Goal: Information Seeking & Learning: Learn about a topic

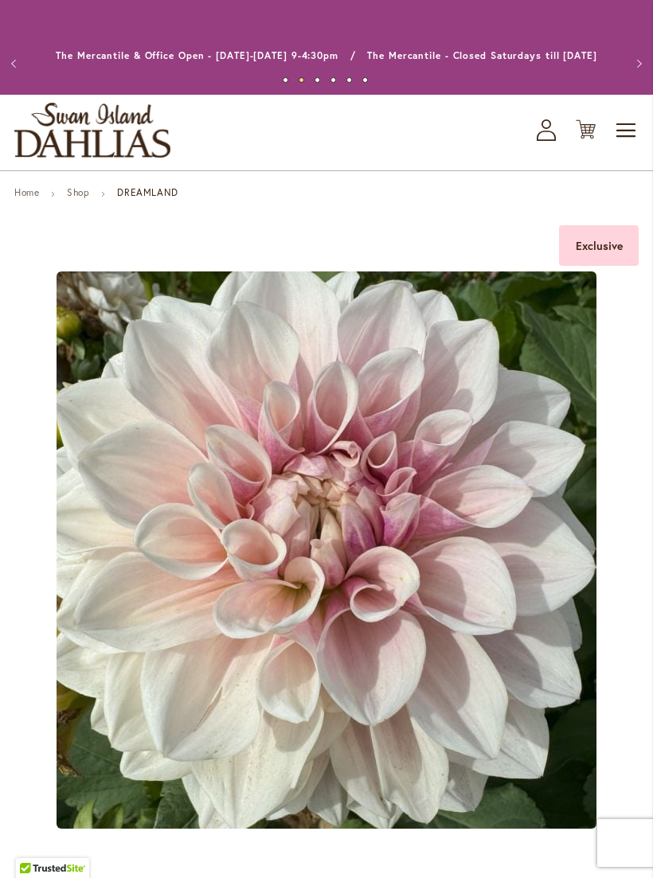
click at [627, 128] on span "Toggle Nav" at bounding box center [626, 131] width 24 height 32
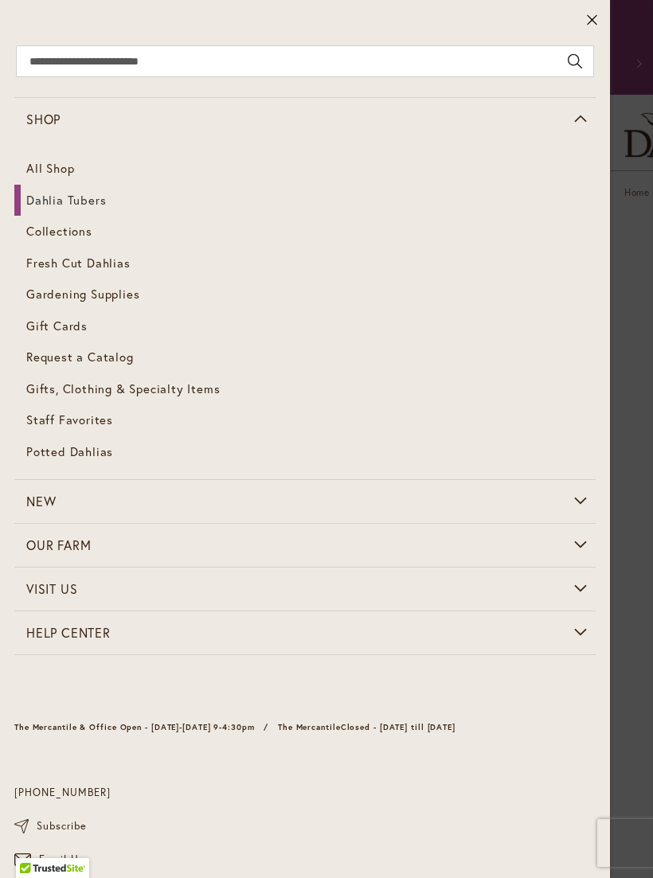
click at [42, 192] on span "Dahlia Tubers" at bounding box center [66, 200] width 80 height 16
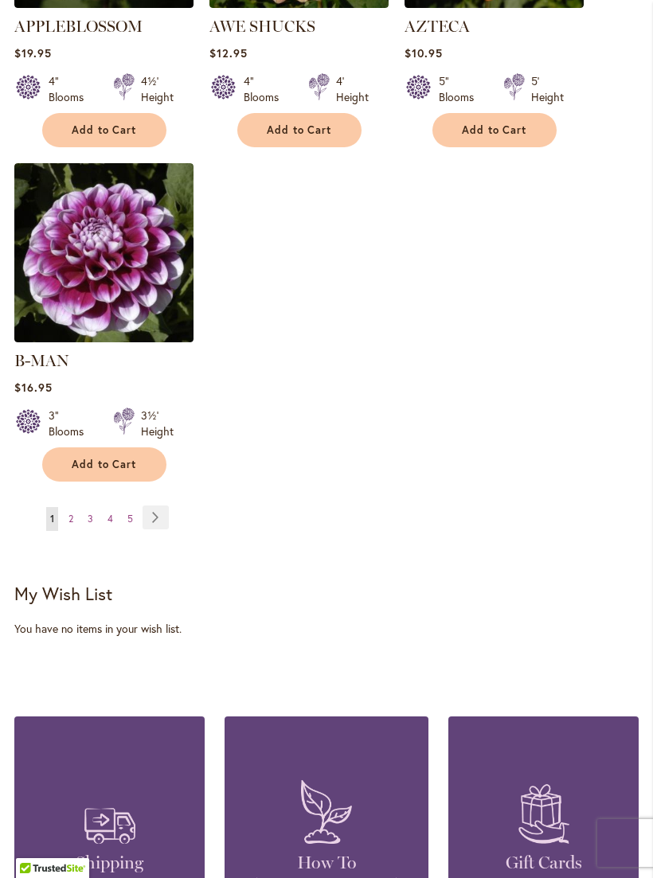
scroll to position [2213, 0]
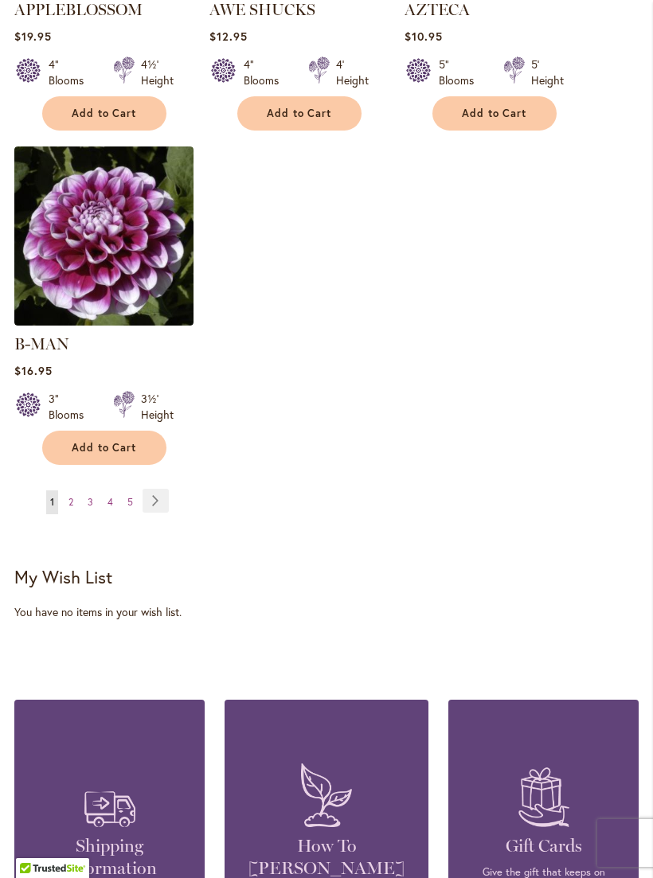
click at [131, 496] on span "5" at bounding box center [130, 502] width 6 height 12
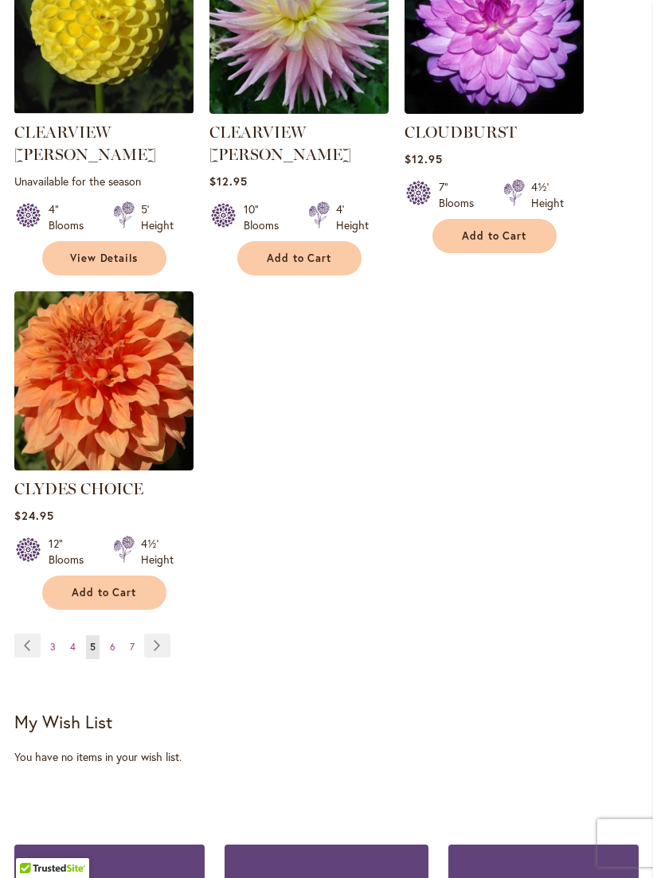
scroll to position [2089, 0]
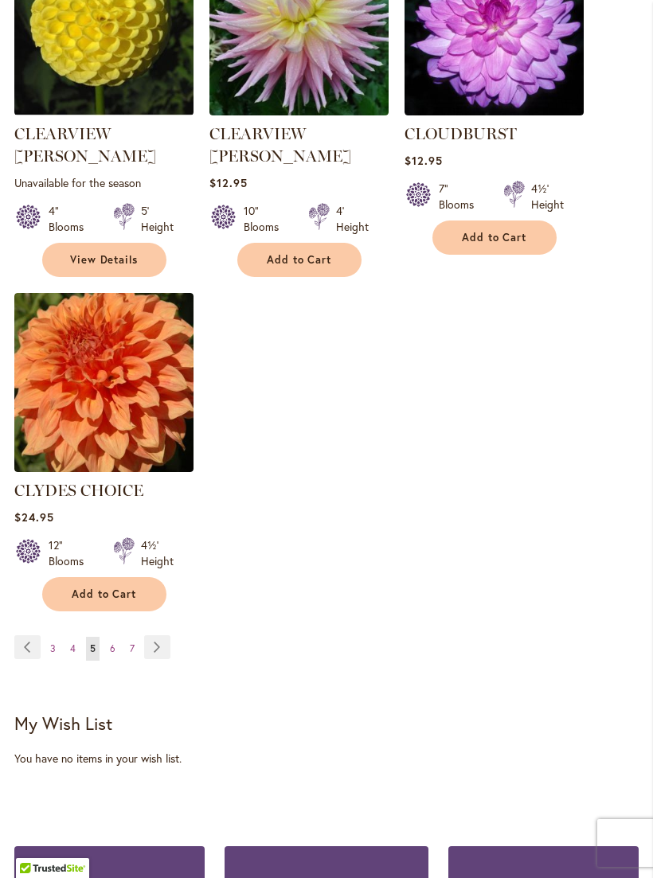
click at [131, 642] on span "7" at bounding box center [132, 648] width 5 height 12
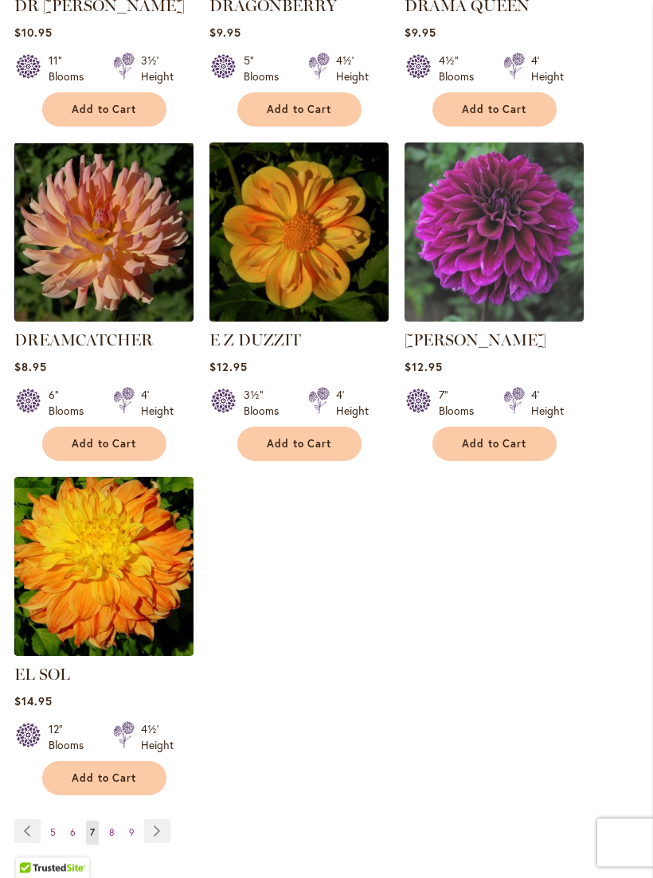
scroll to position [1886, 0]
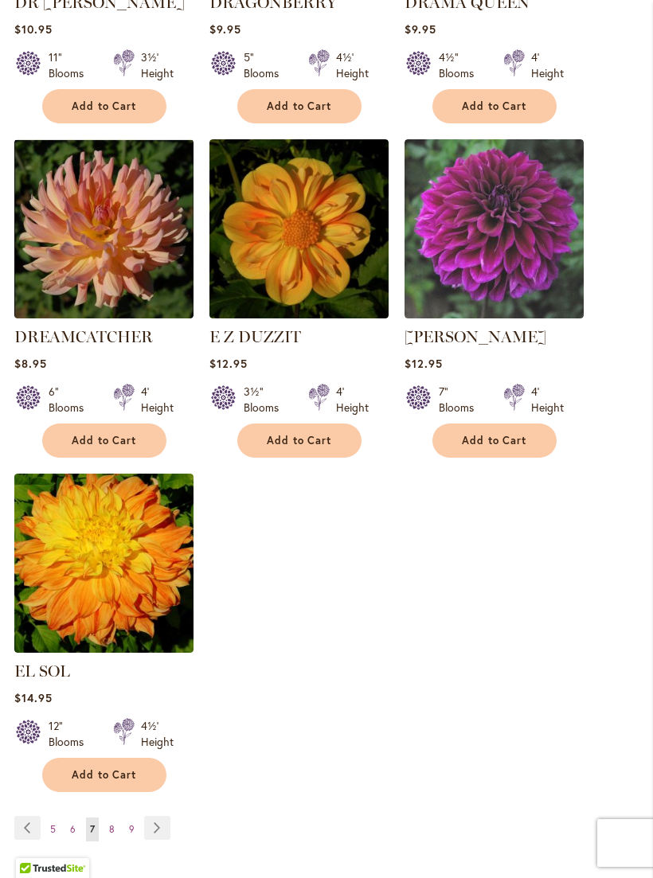
click at [111, 823] on span "8" at bounding box center [112, 829] width 6 height 12
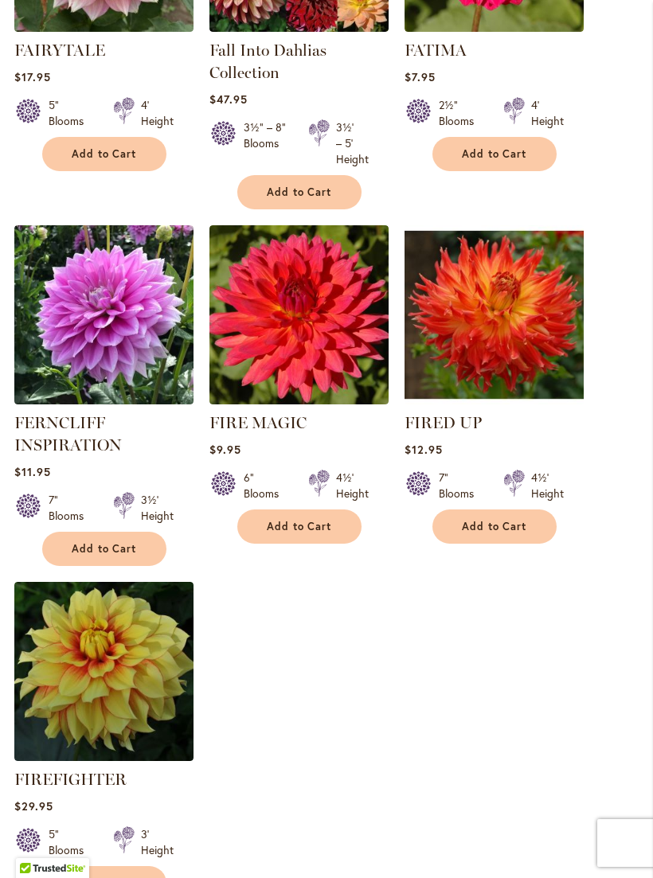
scroll to position [1888, 0]
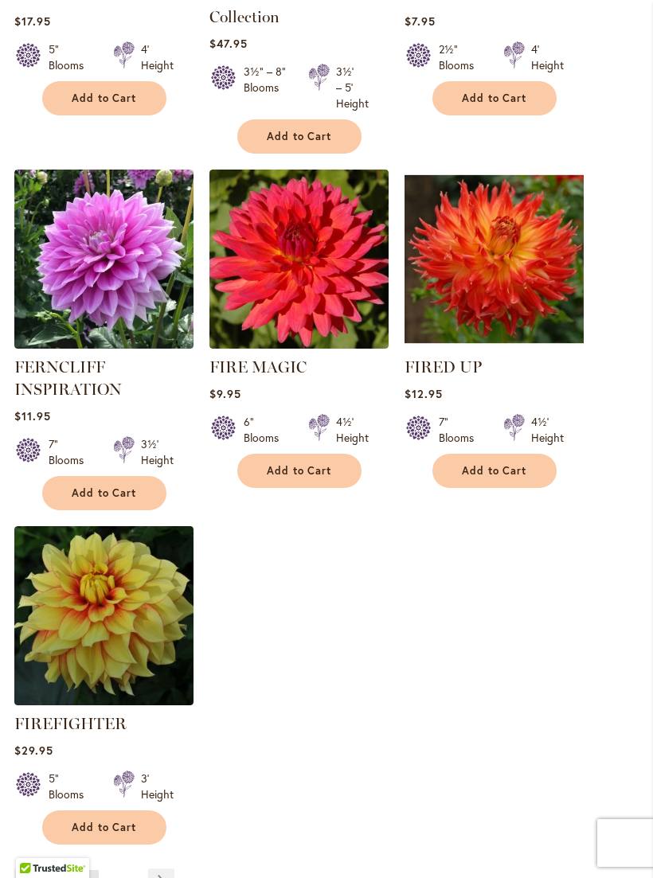
click at [477, 273] on img at bounding box center [493, 259] width 179 height 179
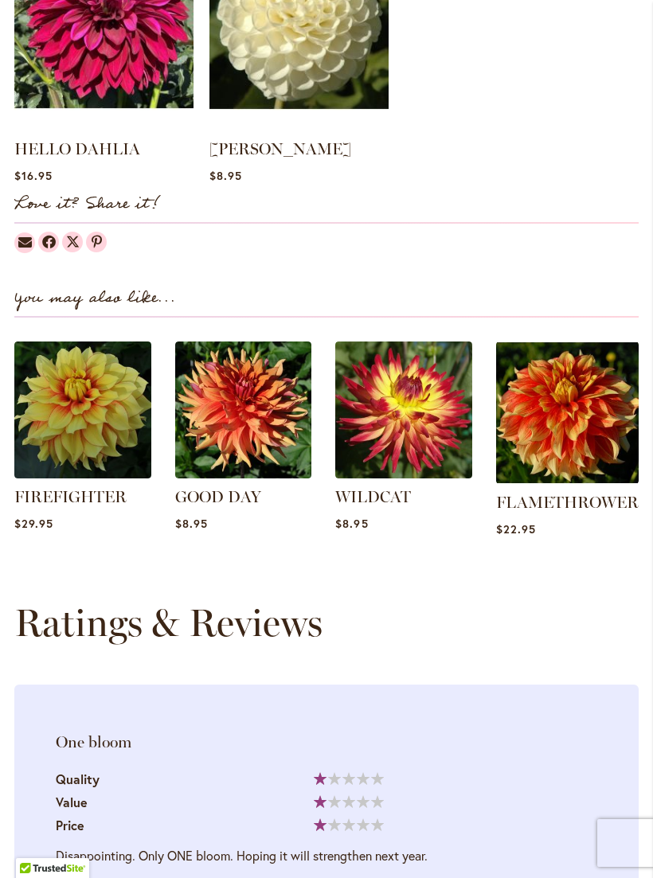
scroll to position [1715, 0]
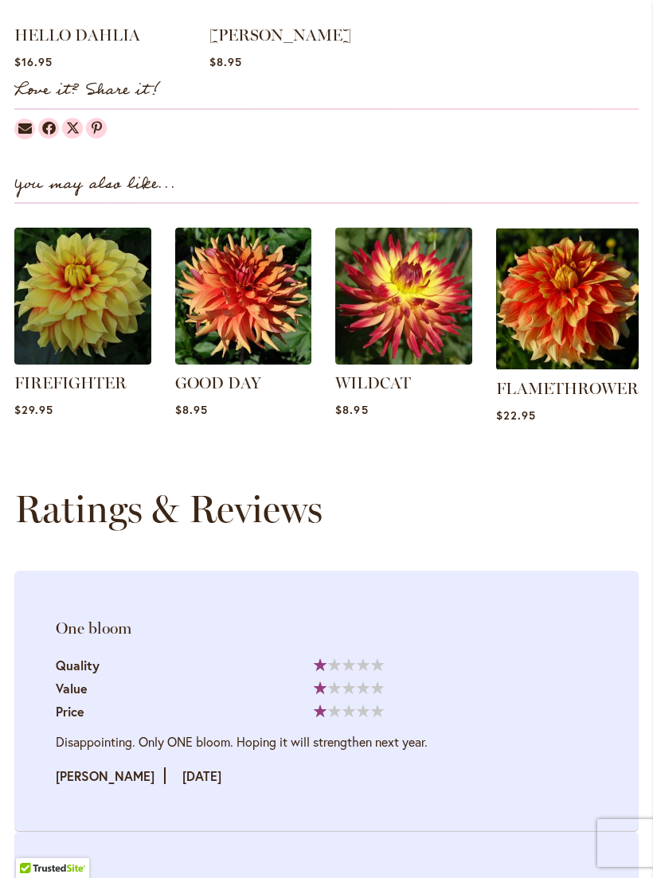
click at [236, 283] on img at bounding box center [243, 296] width 137 height 137
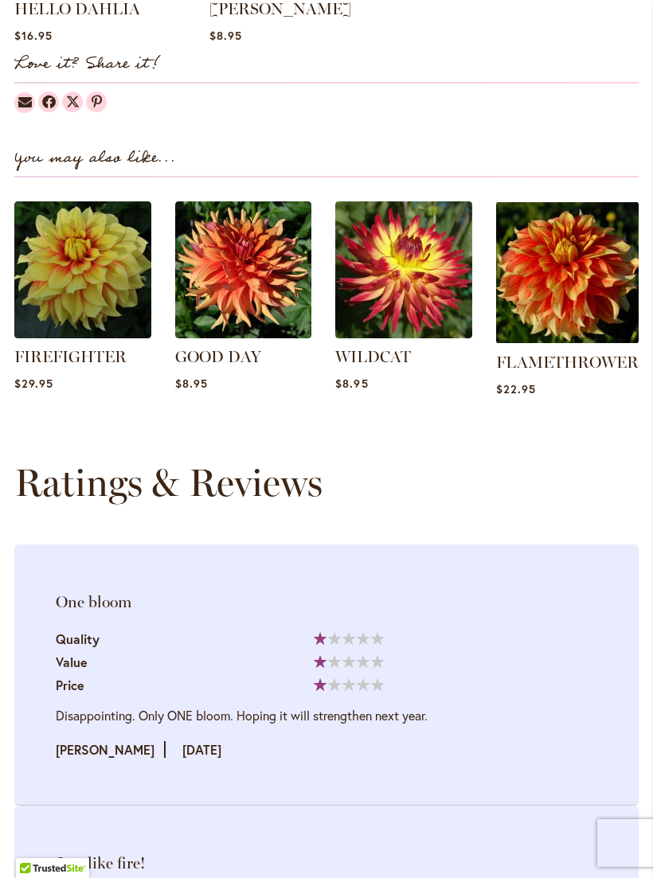
scroll to position [1741, 0]
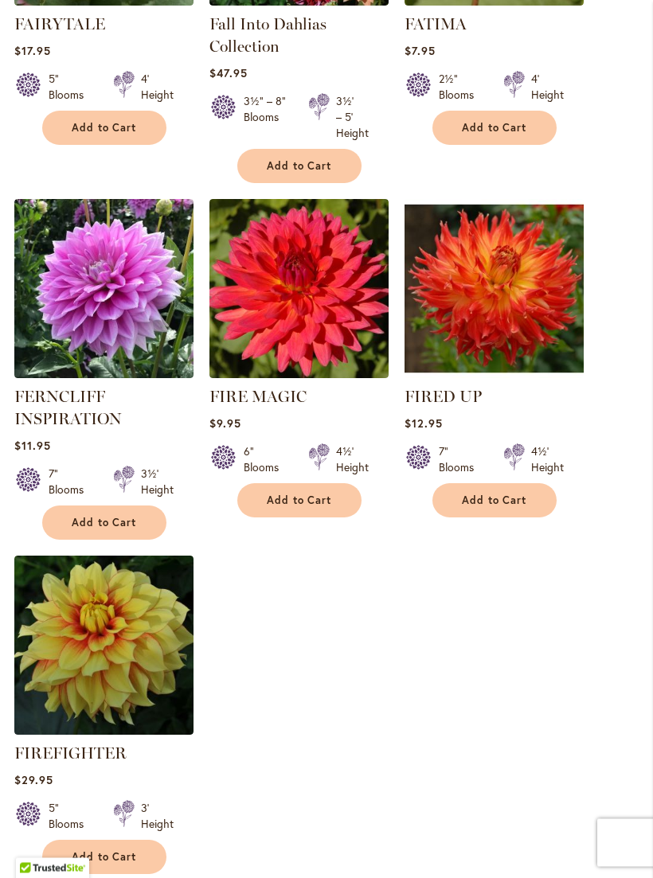
scroll to position [1858, 0]
click at [271, 265] on img at bounding box center [298, 288] width 179 height 179
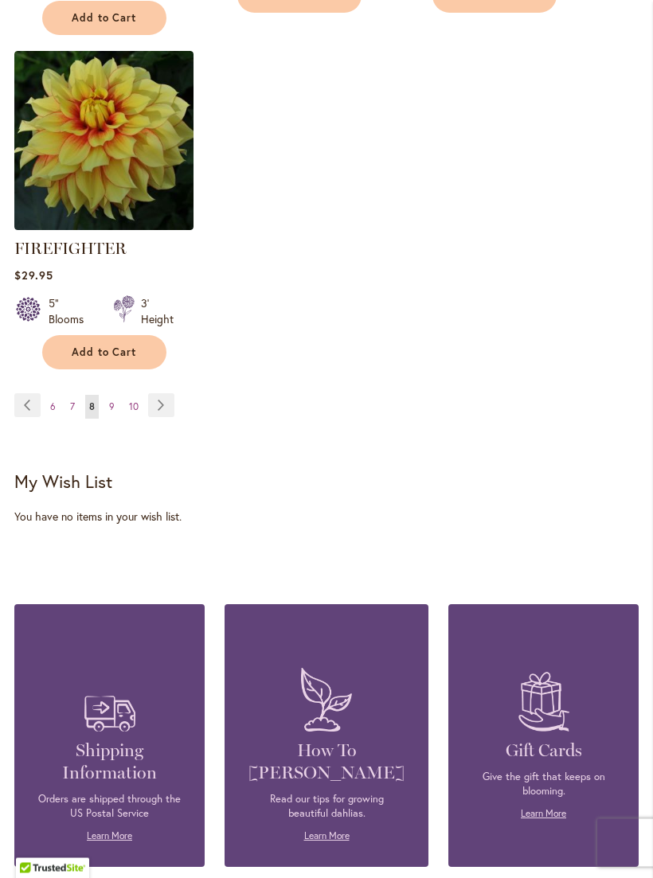
scroll to position [2353, 0]
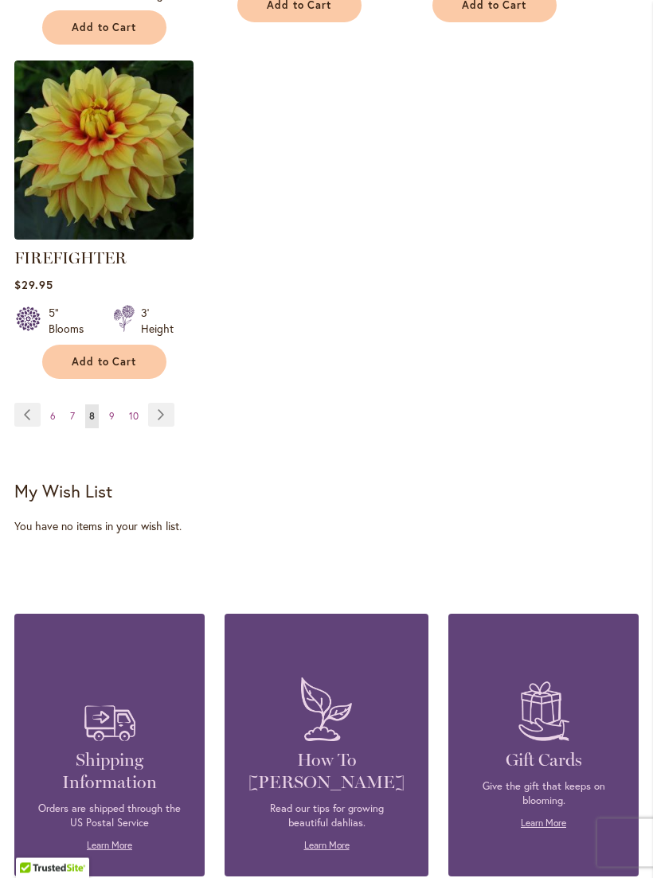
click at [112, 422] on link "Page 9" at bounding box center [112, 417] width 14 height 24
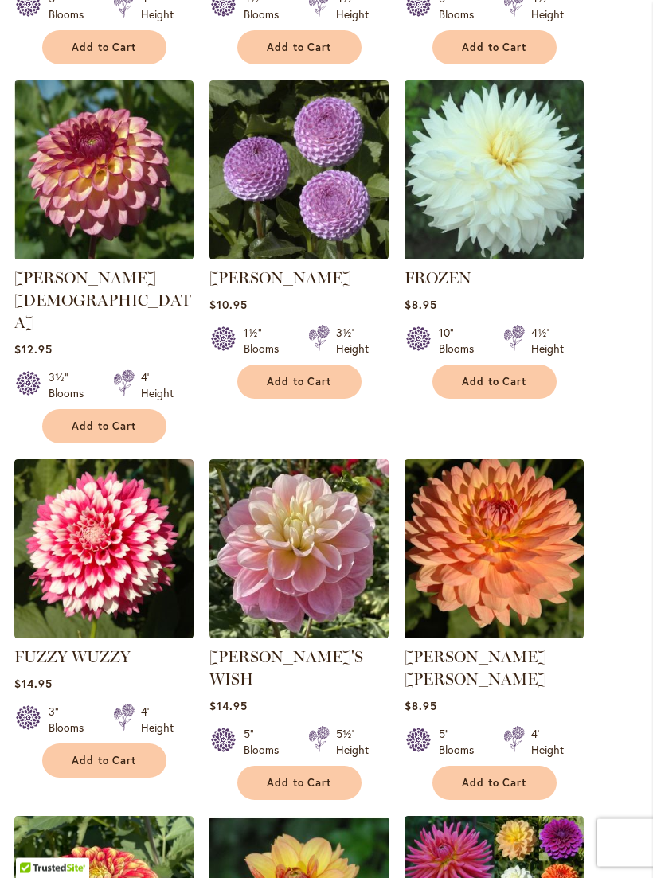
scroll to position [1288, 0]
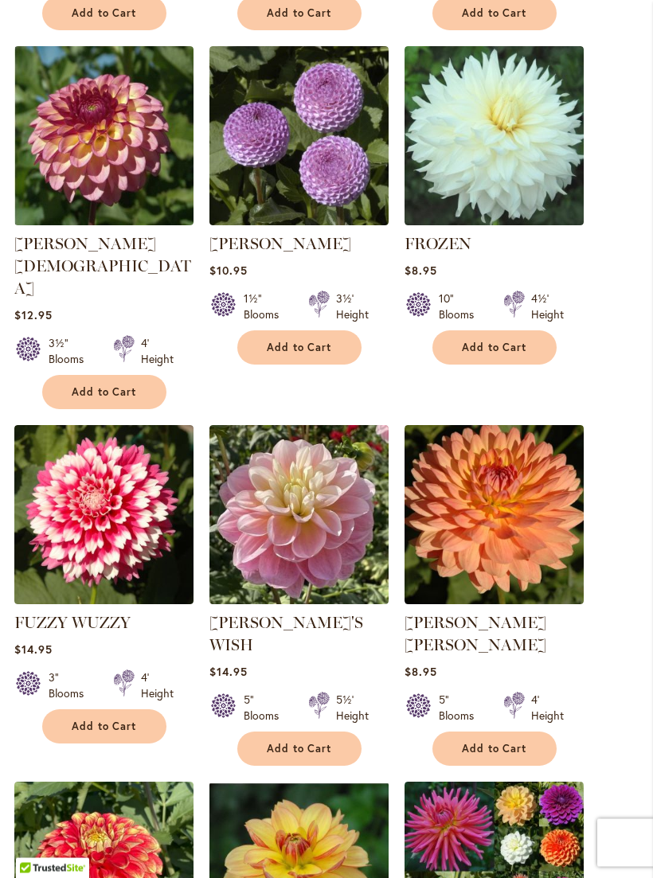
click at [509, 450] on img at bounding box center [493, 515] width 179 height 179
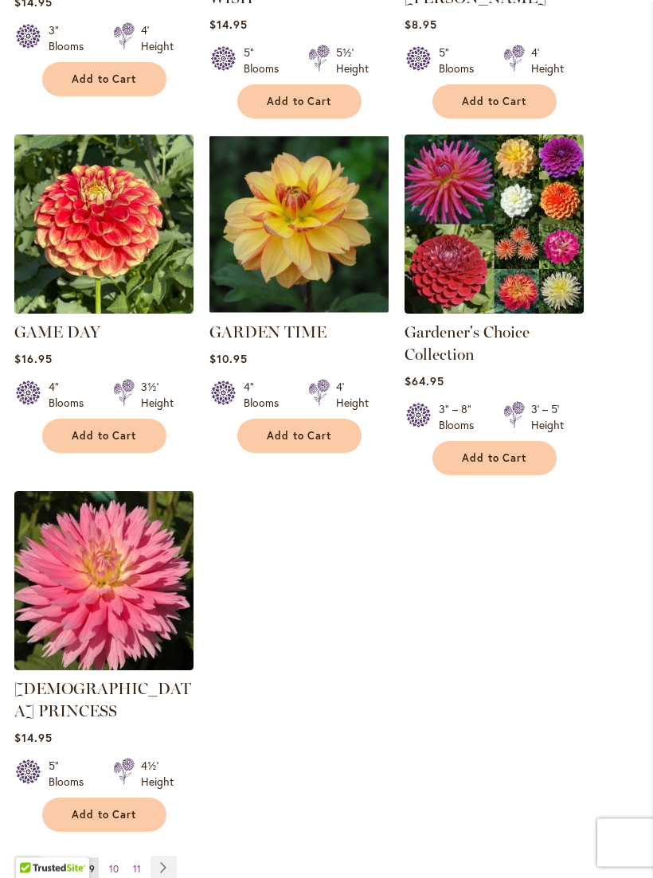
scroll to position [1948, 0]
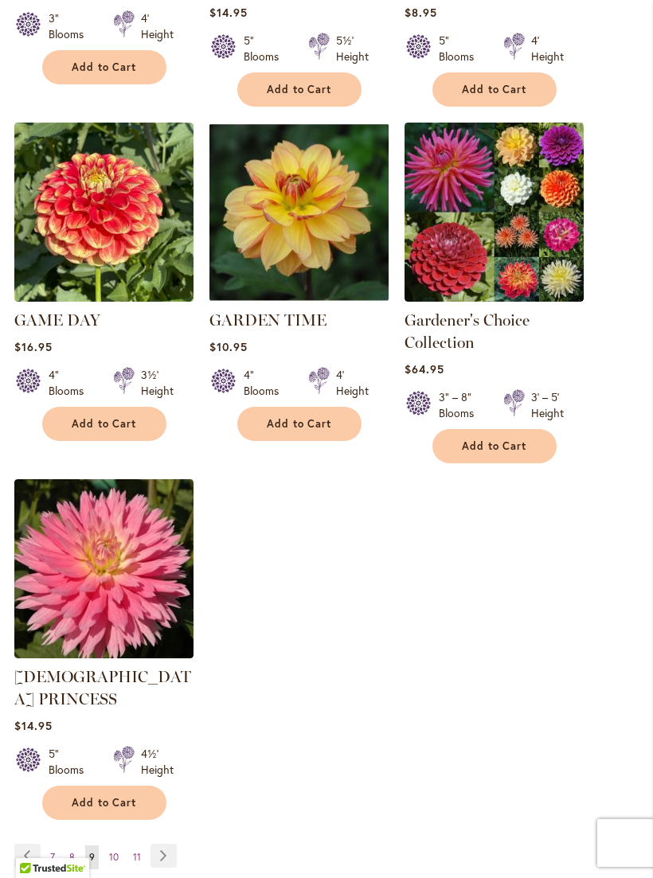
click at [68, 845] on link "Page 8" at bounding box center [72, 857] width 14 height 24
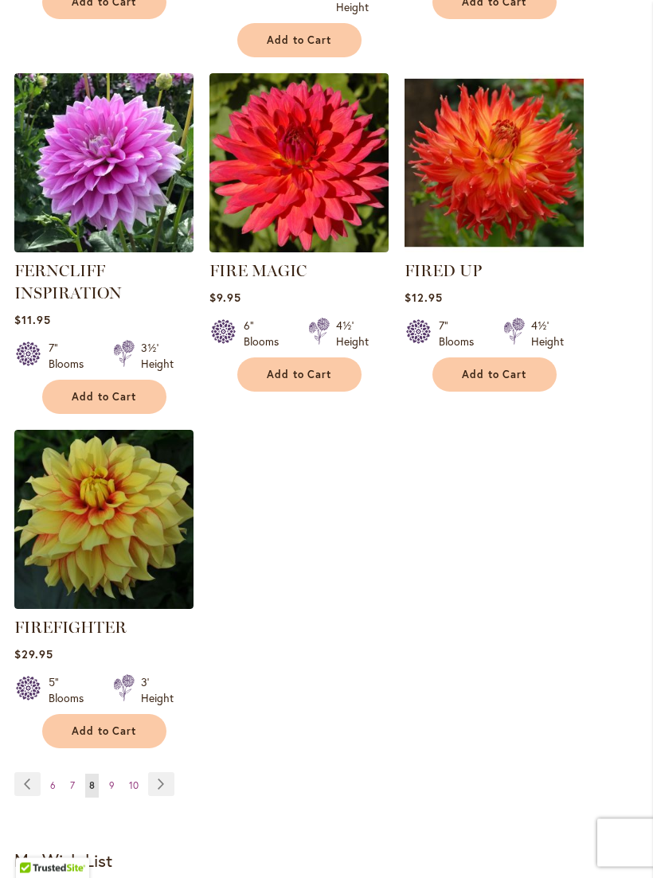
scroll to position [1984, 0]
click at [82, 499] on img at bounding box center [103, 519] width 179 height 179
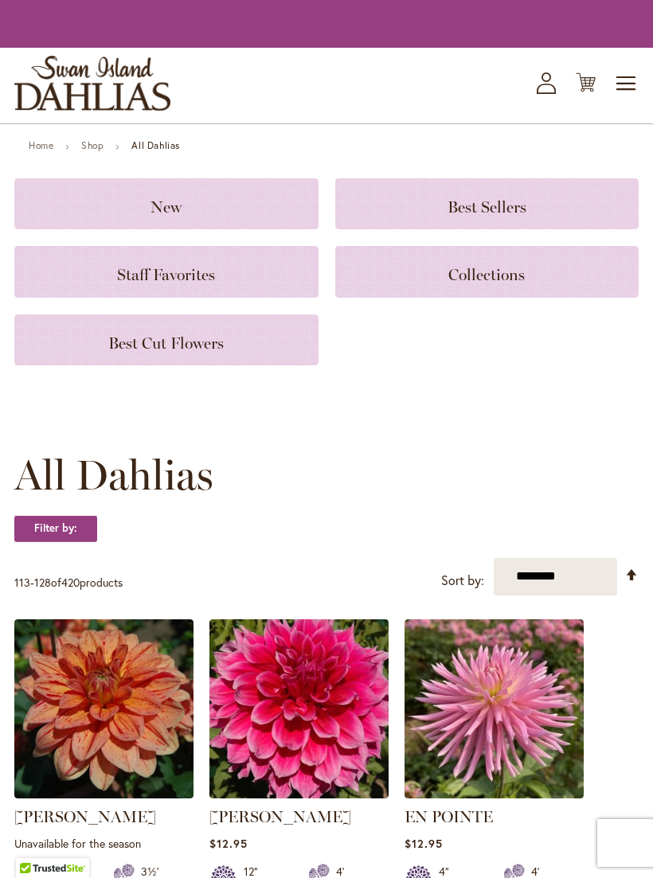
scroll to position [2010, 0]
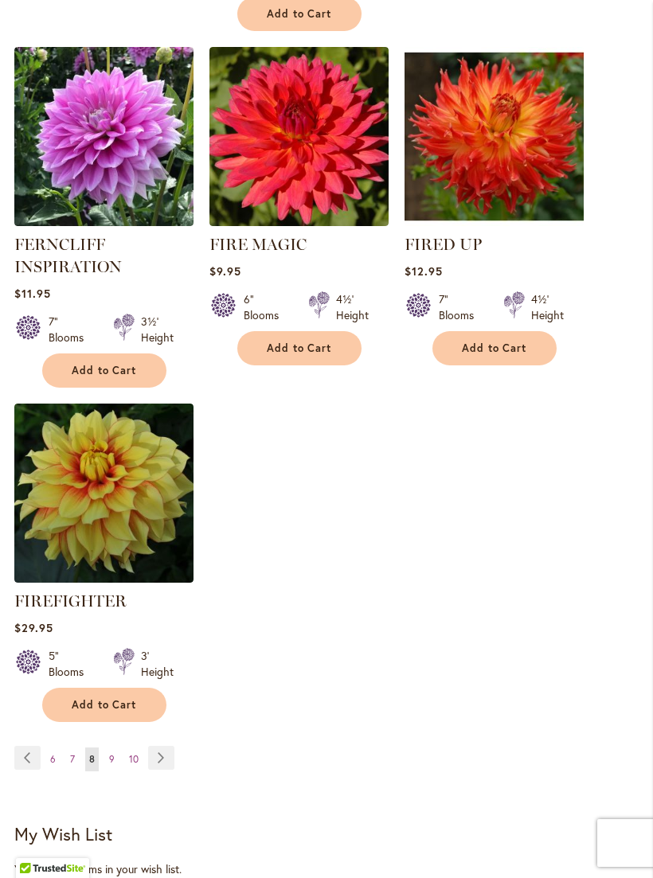
click at [507, 114] on img at bounding box center [493, 136] width 179 height 179
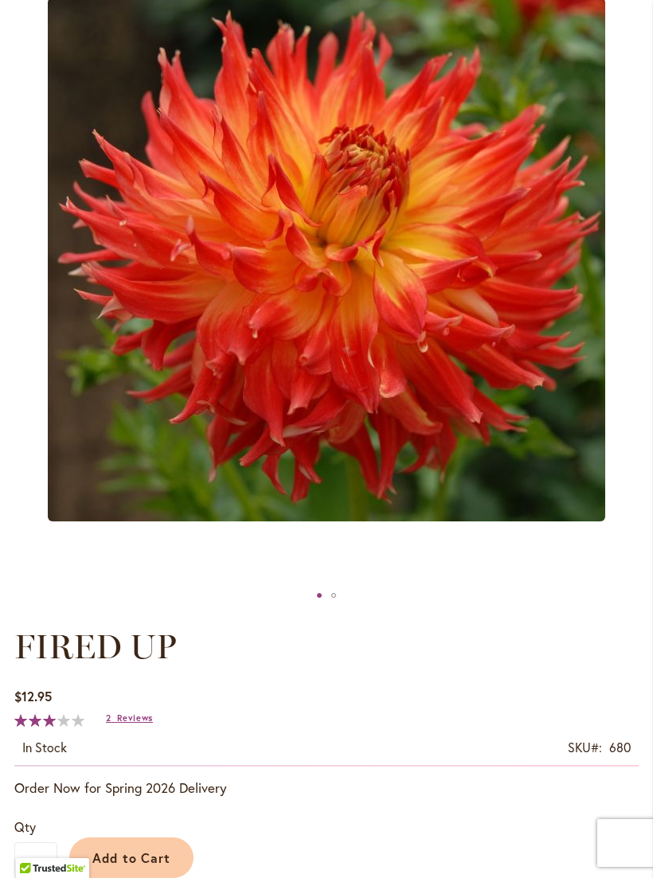
scroll to position [291, 0]
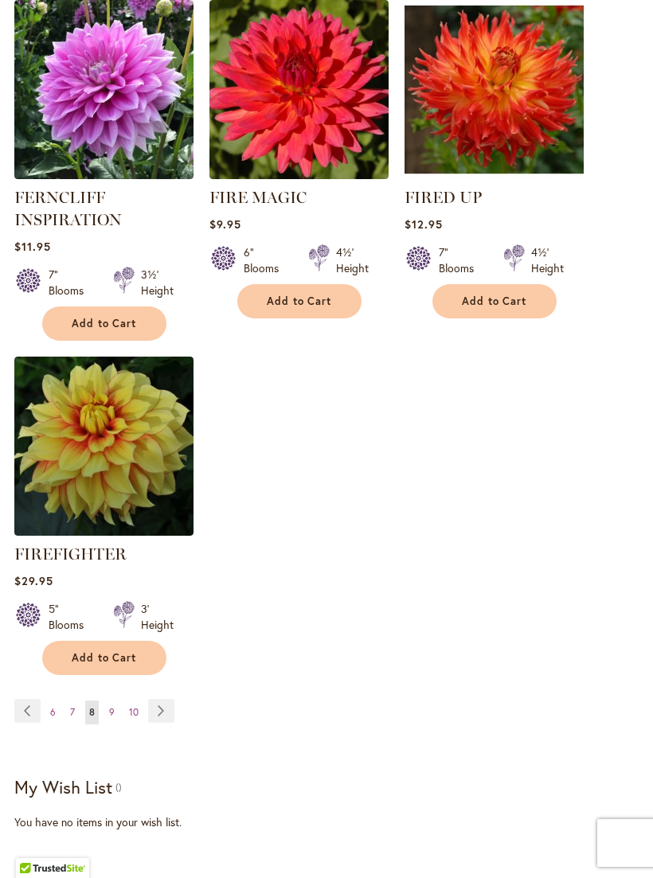
scroll to position [2010, 0]
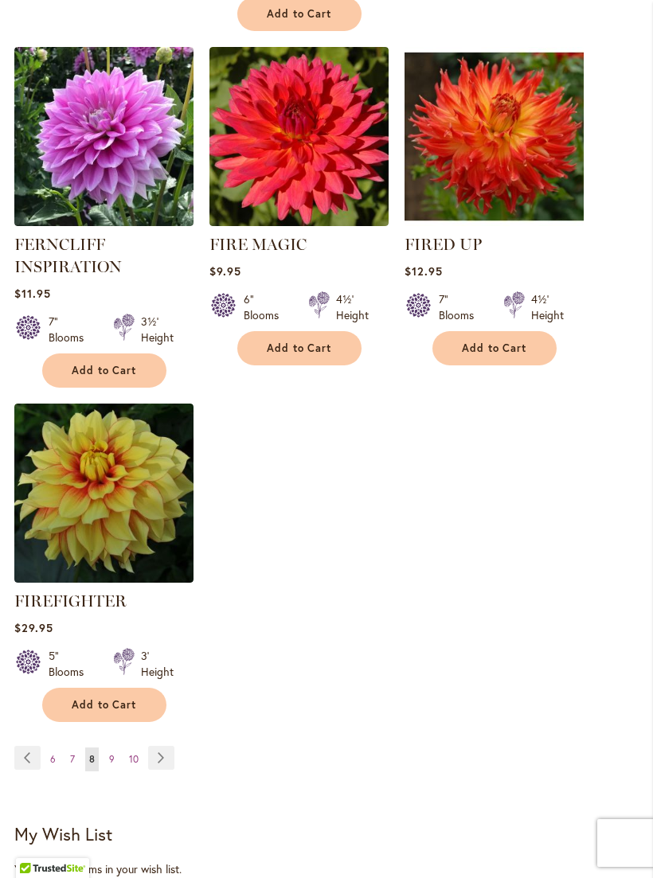
click at [58, 754] on link "Page 6" at bounding box center [53, 759] width 14 height 24
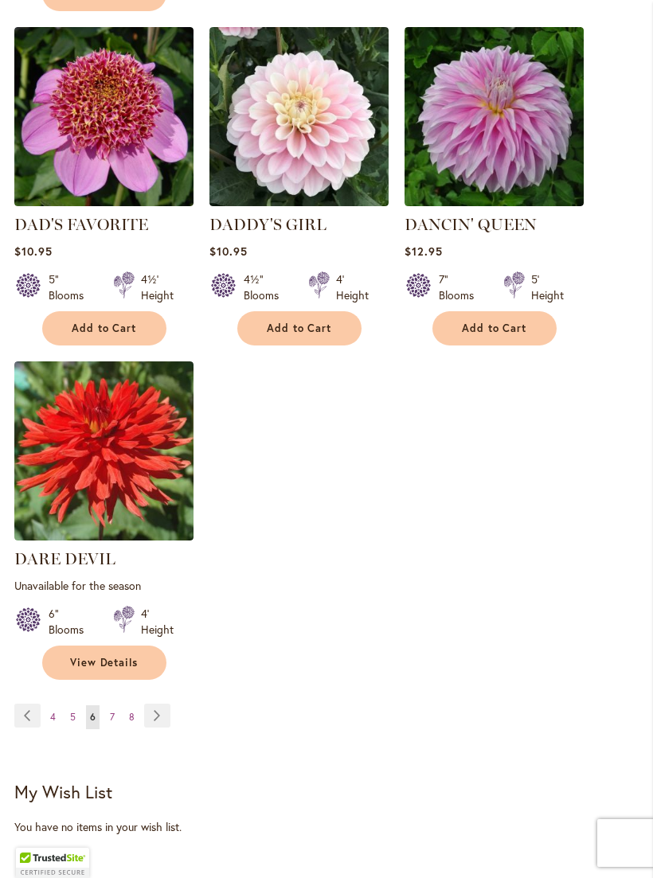
scroll to position [2047, 0]
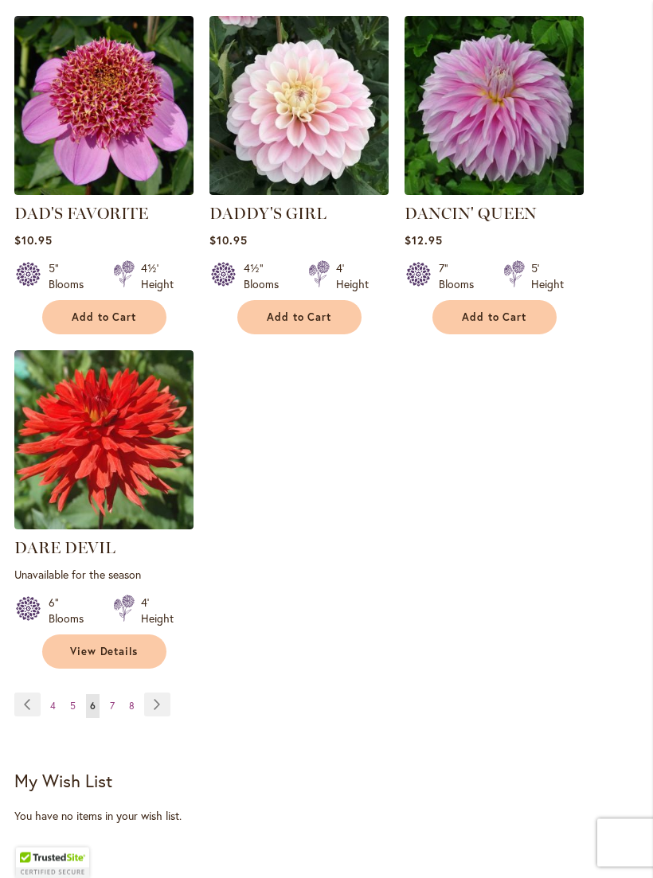
click at [76, 695] on link "Page 5" at bounding box center [73, 707] width 14 height 24
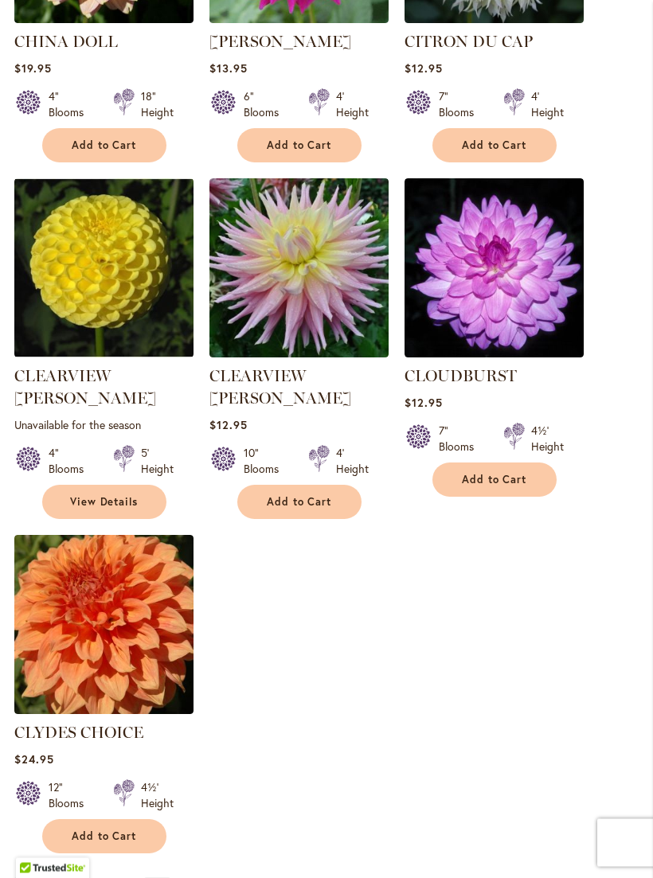
scroll to position [1849, 0]
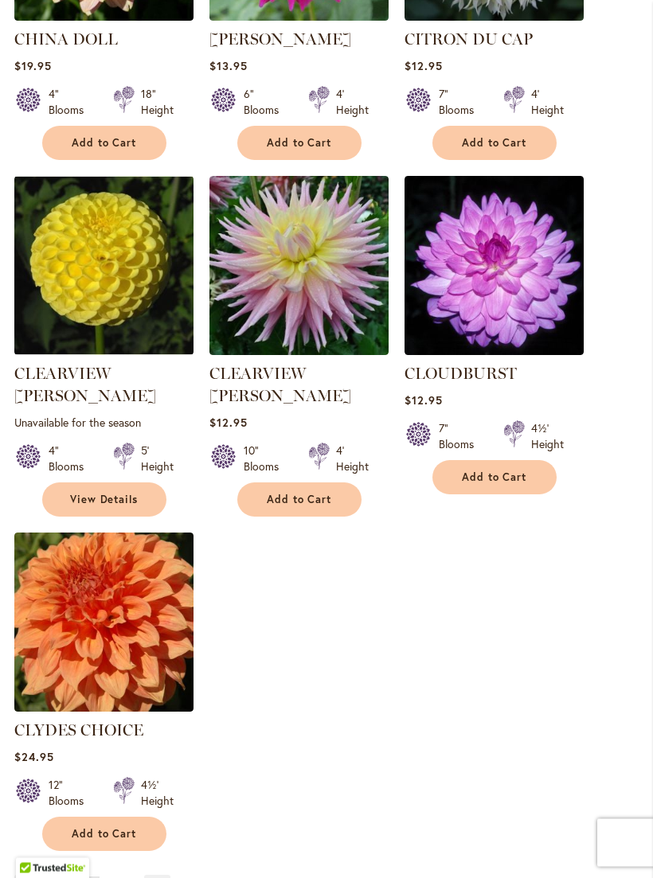
click at [293, 232] on img at bounding box center [298, 266] width 179 height 179
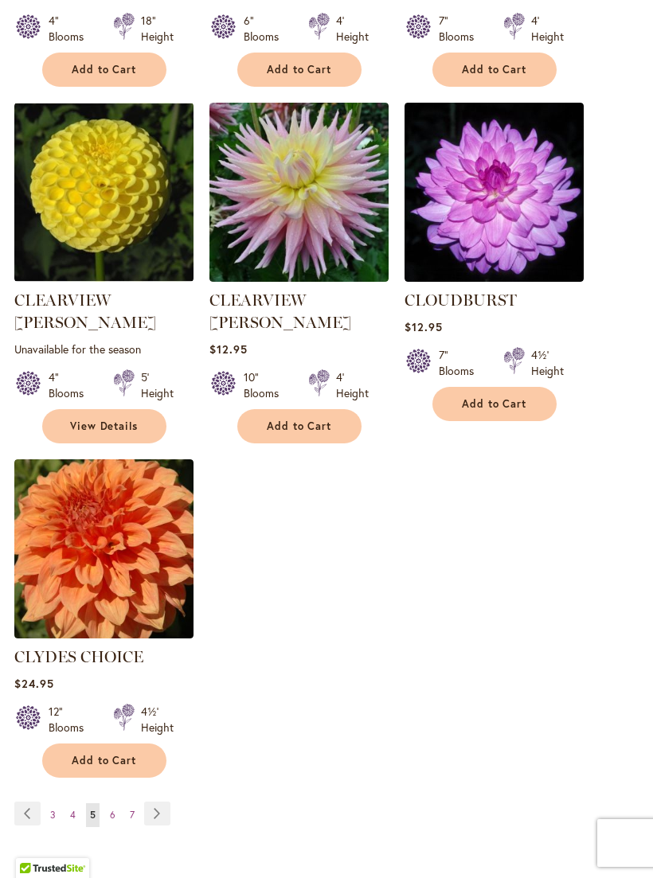
scroll to position [1876, 0]
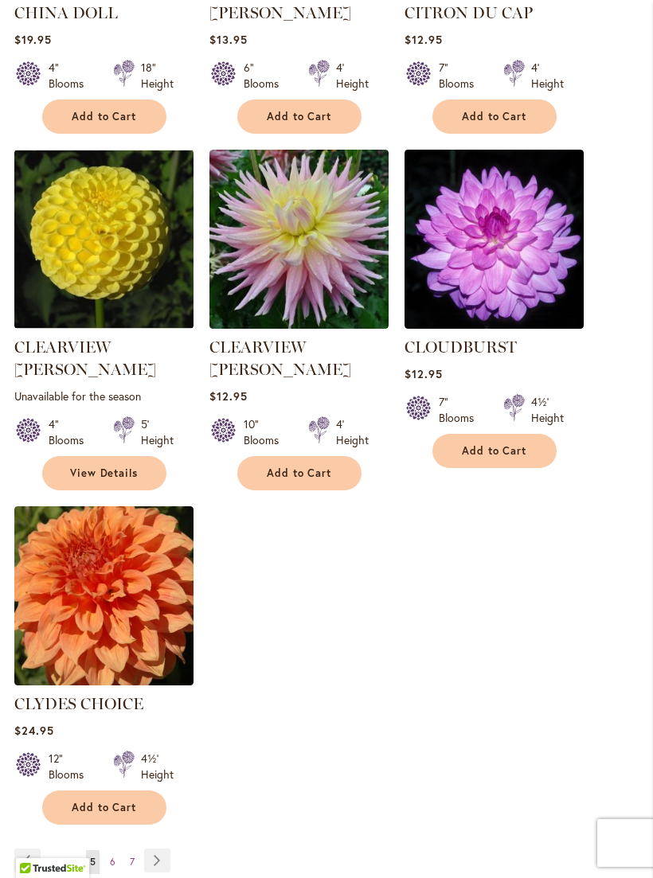
click at [135, 850] on link "Page 7" at bounding box center [132, 862] width 13 height 24
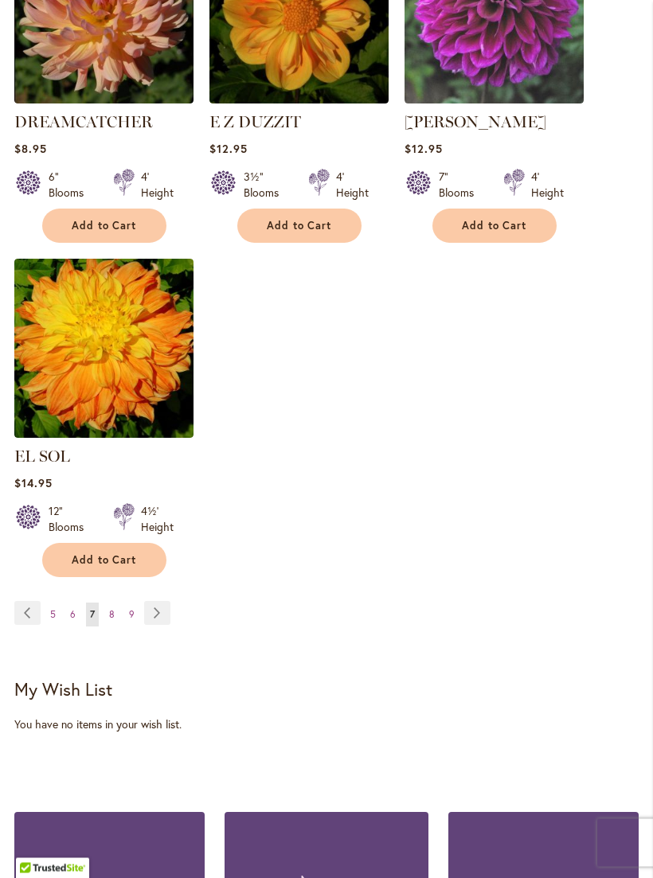
scroll to position [2101, 0]
click at [144, 601] on link "Page Next" at bounding box center [157, 613] width 26 height 24
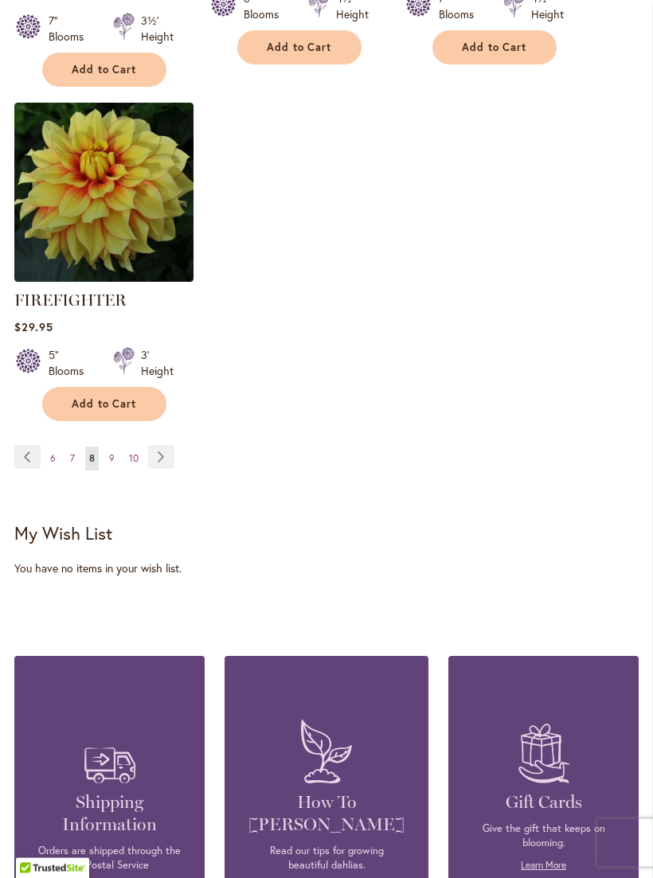
scroll to position [2299, 0]
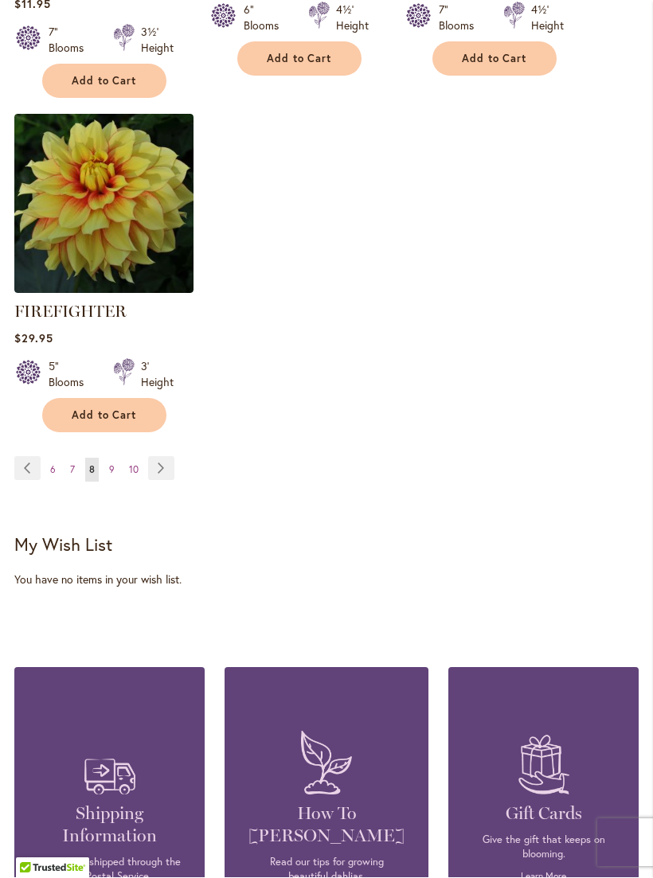
click at [166, 466] on link "Page Next" at bounding box center [161, 469] width 26 height 24
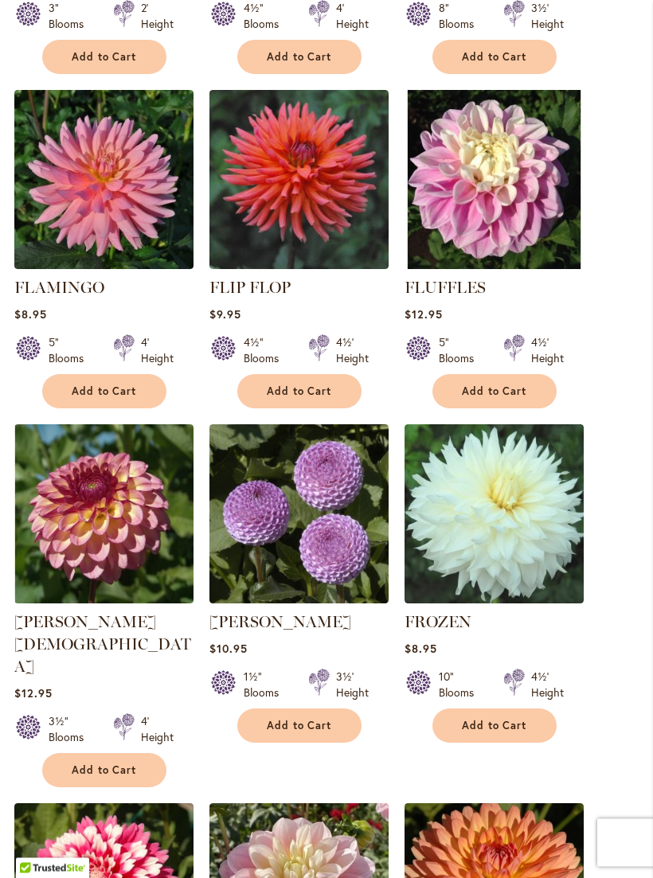
scroll to position [946, 0]
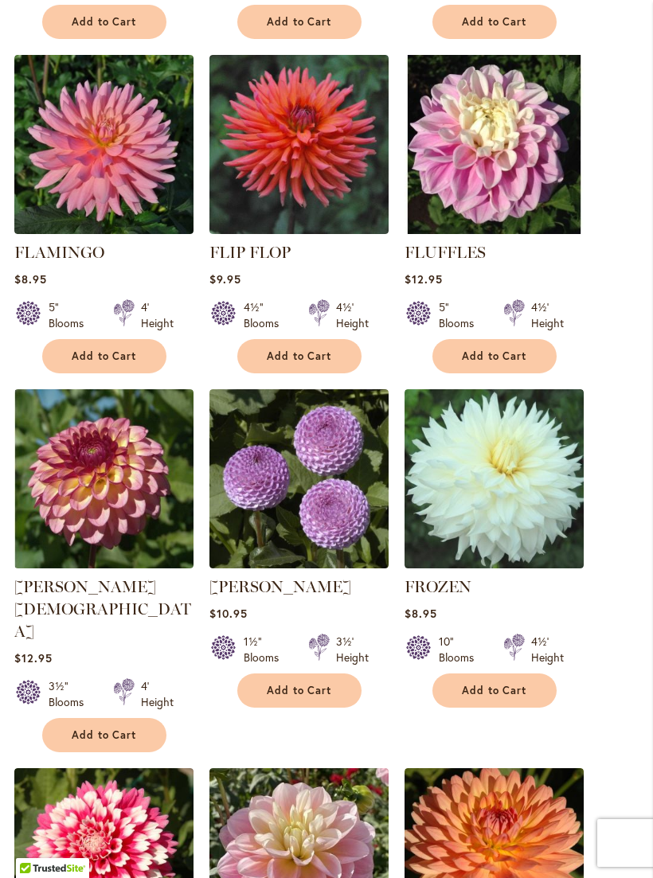
click at [536, 452] on img at bounding box center [493, 478] width 179 height 179
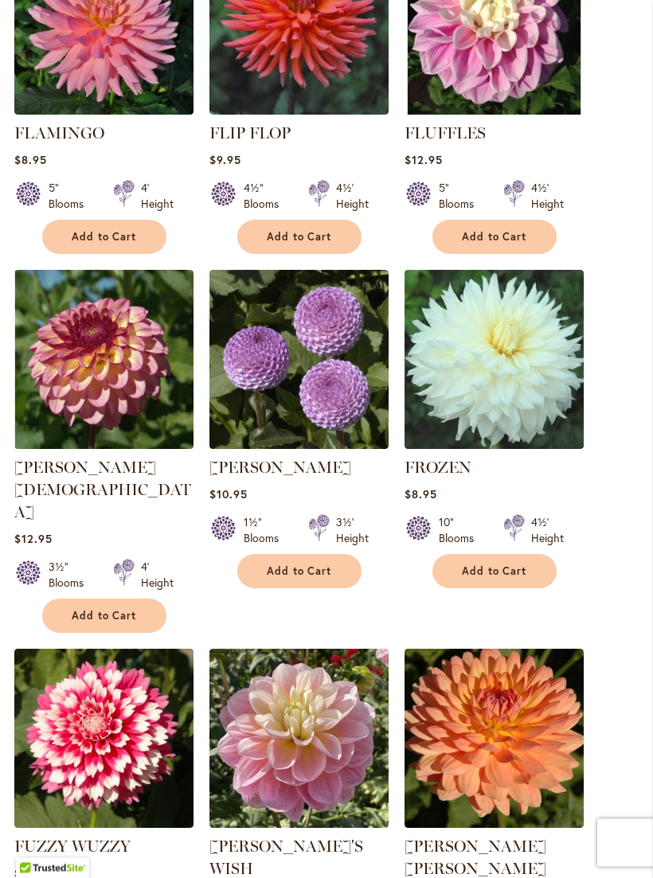
scroll to position [1071, 0]
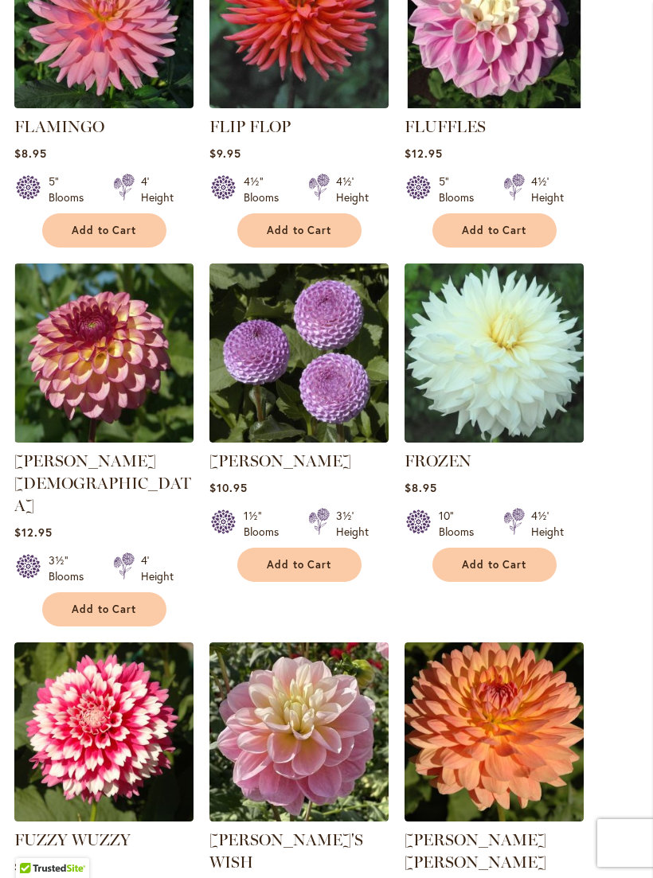
click at [131, 669] on img at bounding box center [103, 731] width 179 height 179
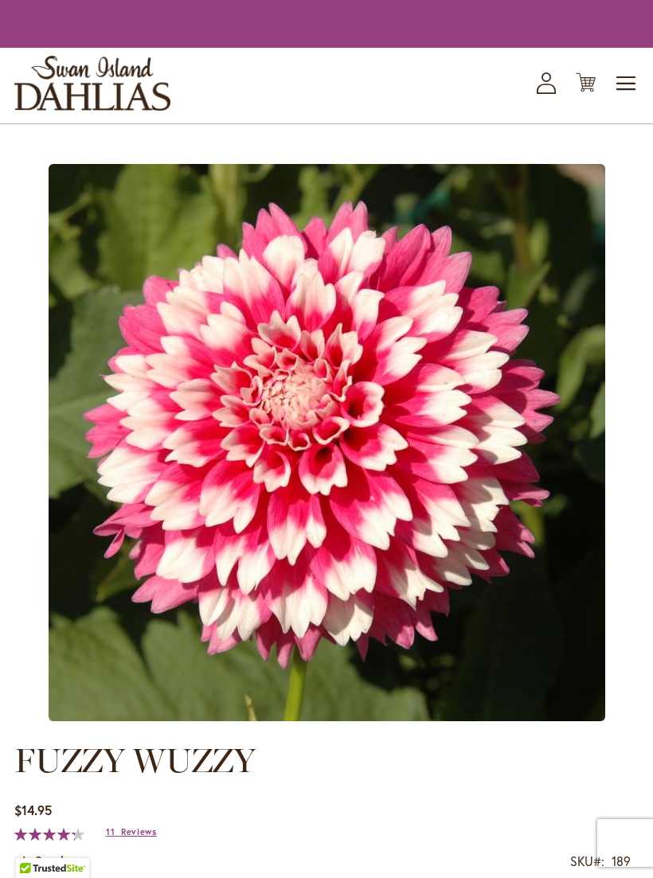
click at [124, 642] on img at bounding box center [327, 442] width 556 height 557
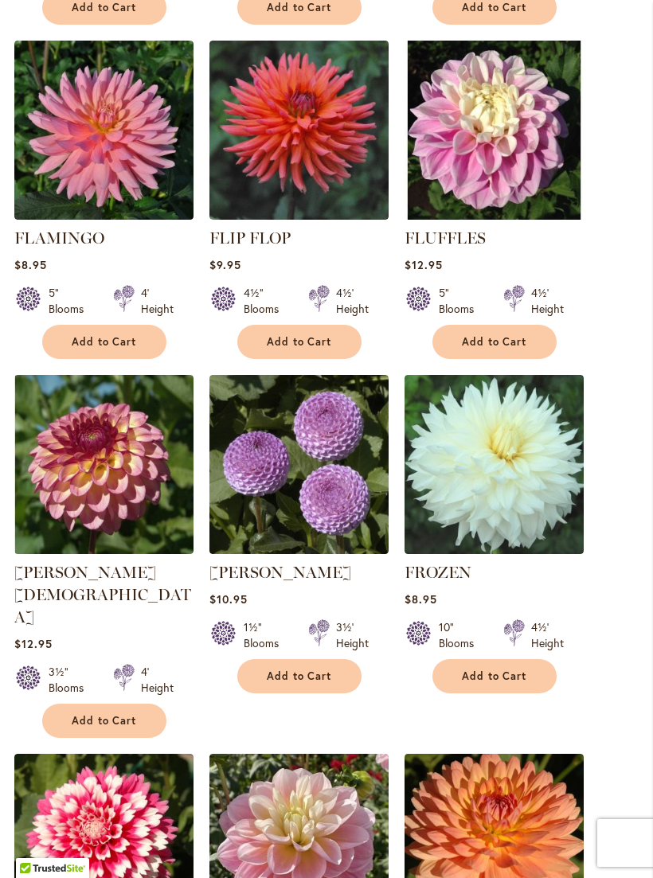
scroll to position [959, 0]
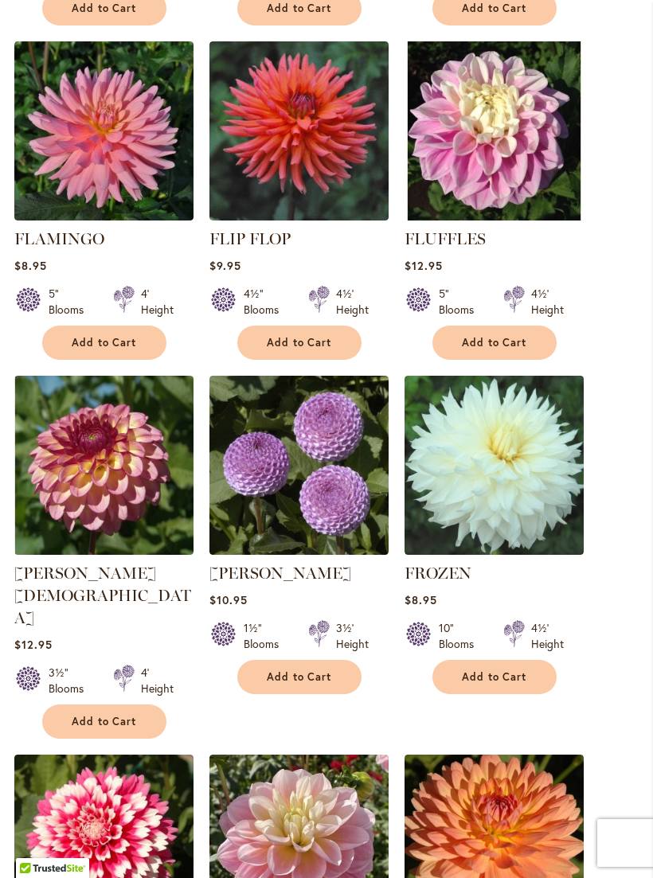
click at [73, 463] on img at bounding box center [103, 465] width 179 height 179
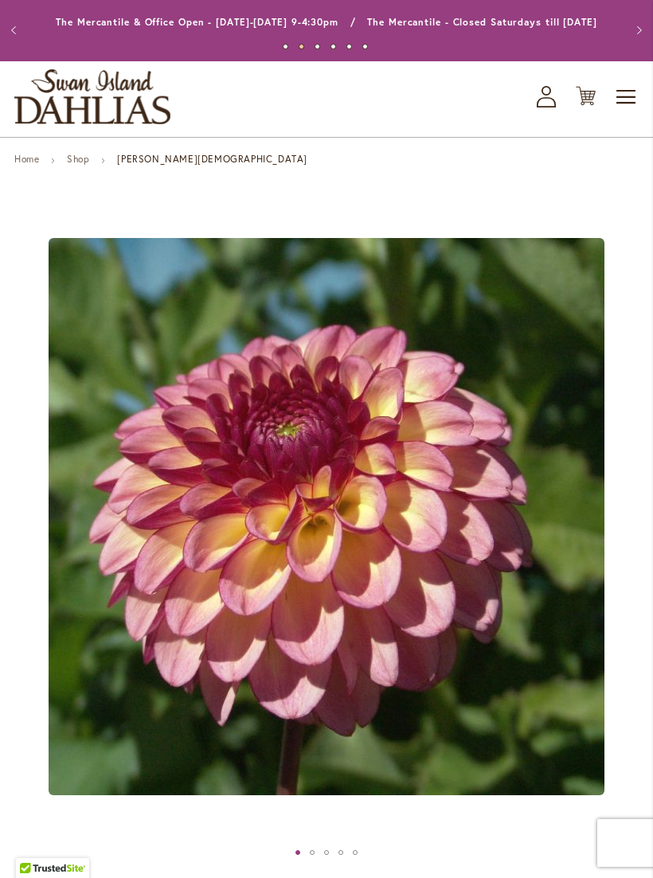
scroll to position [33, 0]
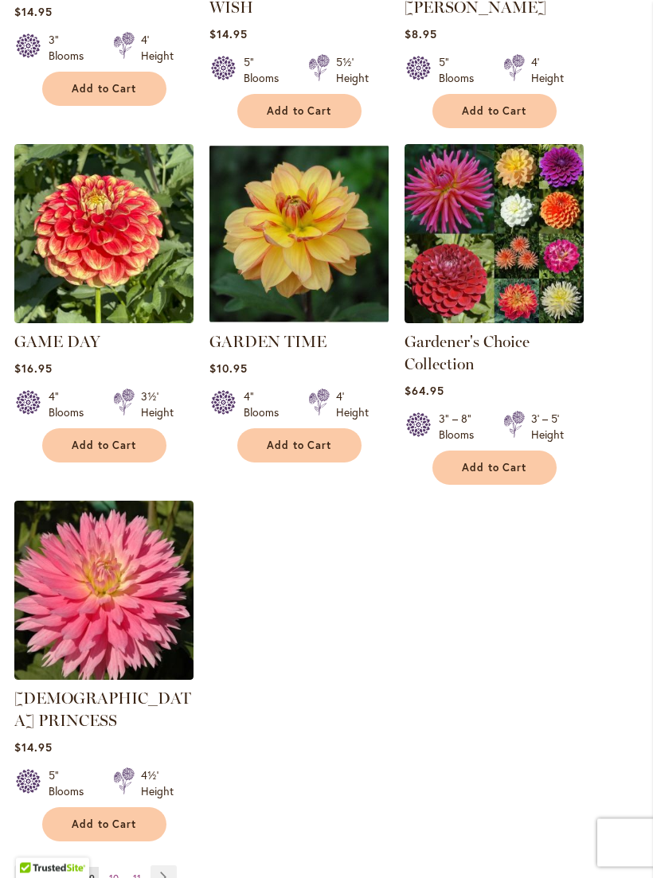
scroll to position [1927, 0]
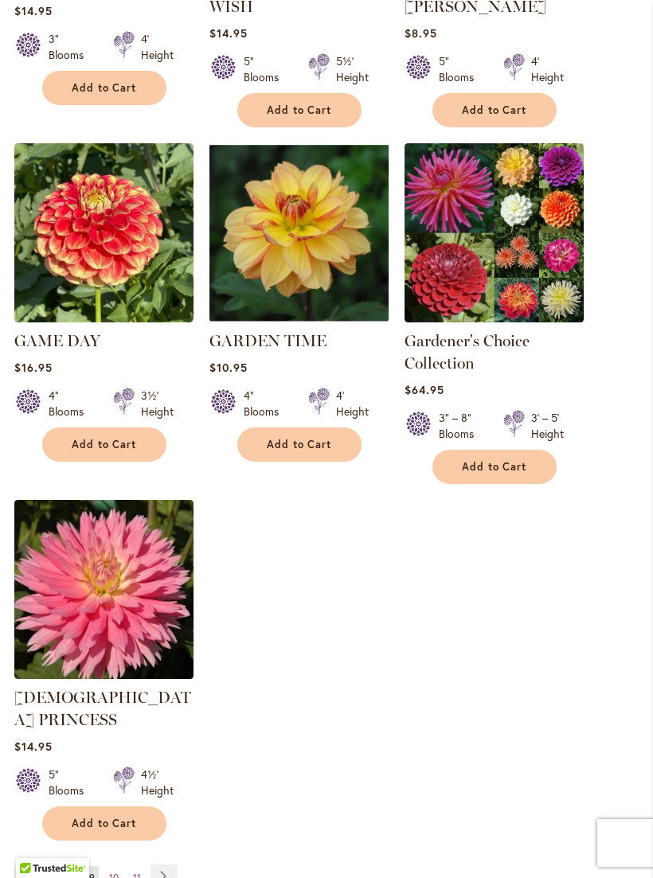
click at [109, 872] on span "10" at bounding box center [114, 878] width 10 height 12
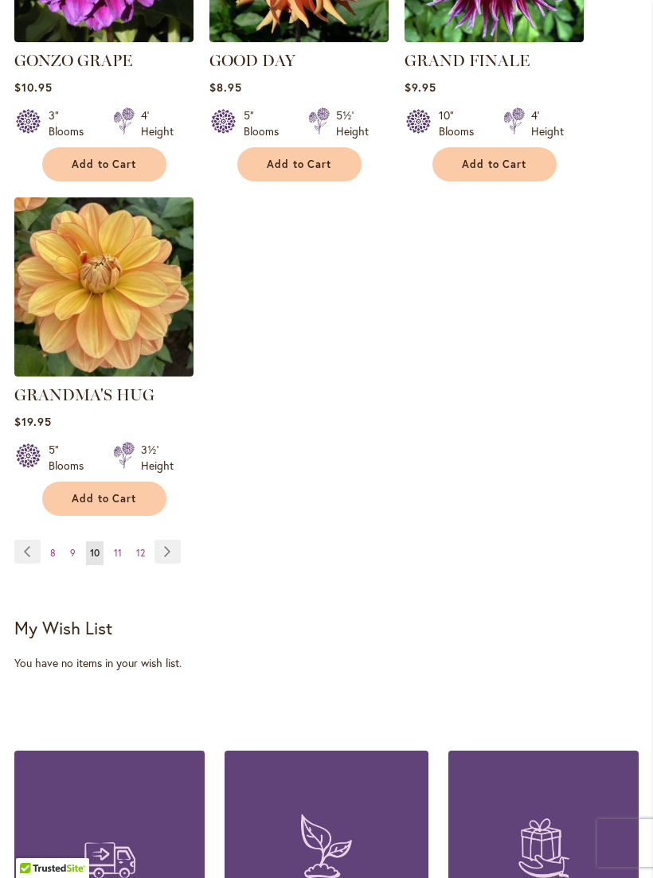
scroll to position [2162, 0]
click at [116, 548] on span "11" at bounding box center [118, 554] width 8 height 12
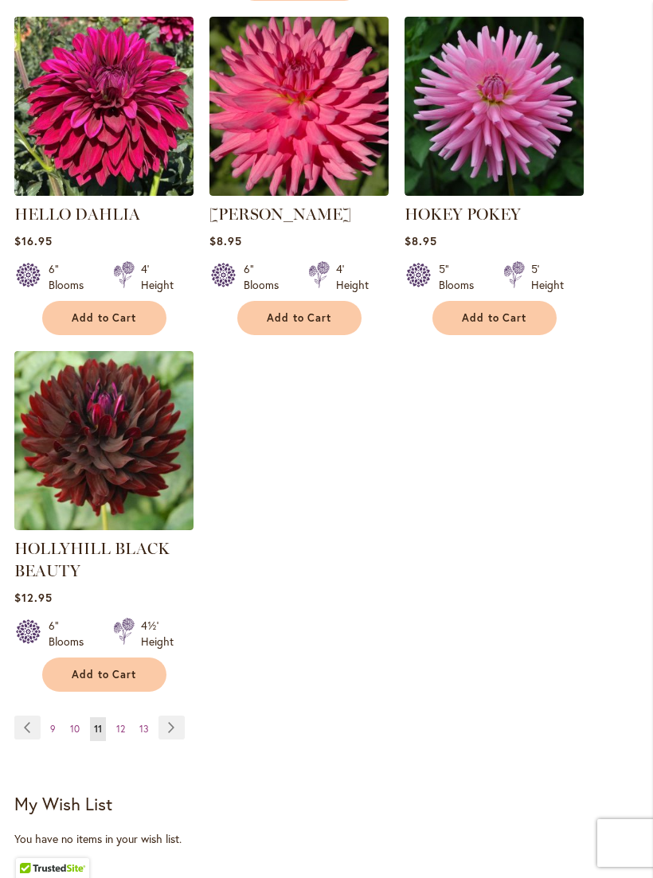
scroll to position [2061, 0]
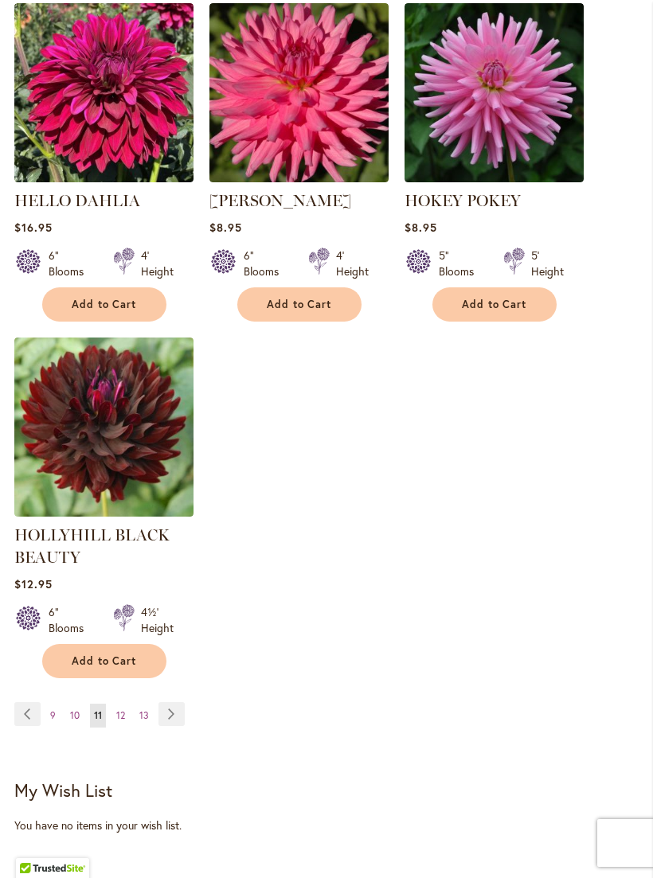
click at [117, 715] on span "12" at bounding box center [120, 715] width 9 height 12
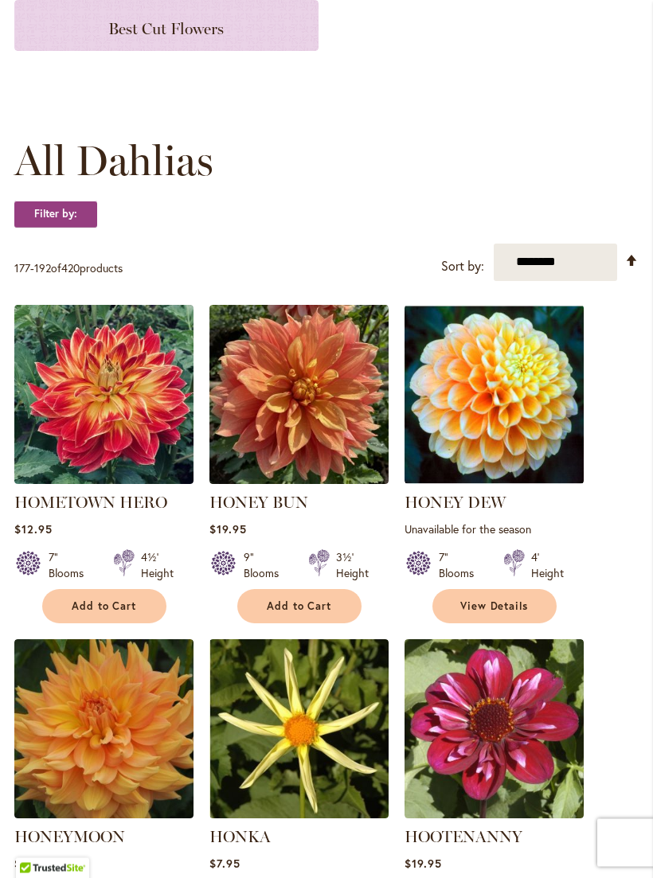
scroll to position [361, 0]
click at [515, 394] on img at bounding box center [493, 394] width 179 height 179
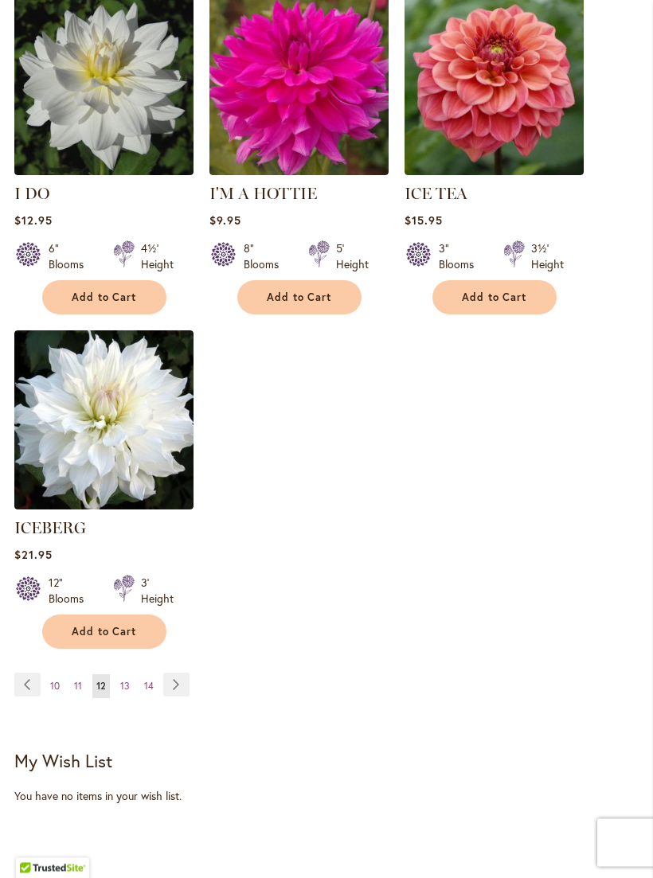
scroll to position [2042, 0]
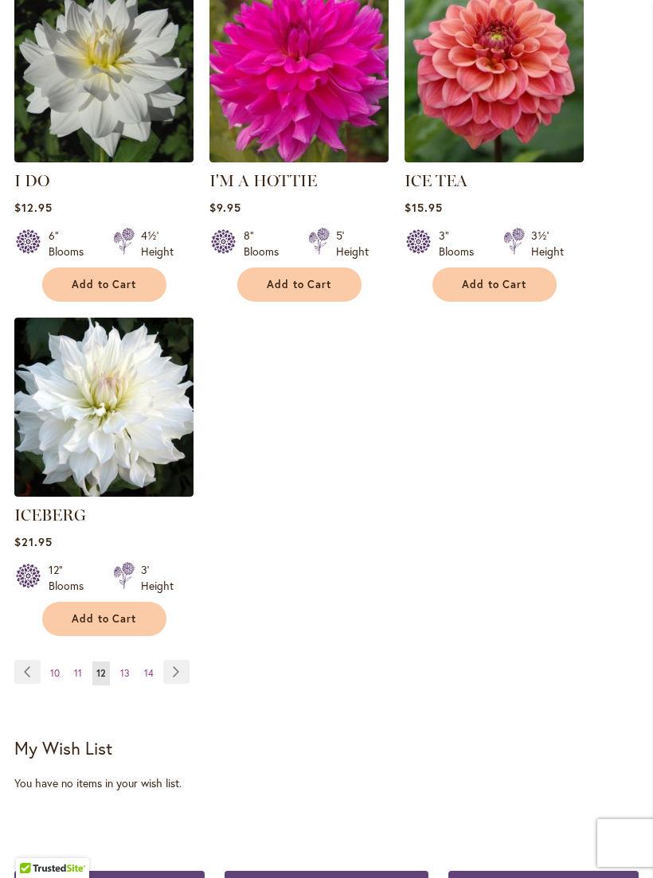
click at [120, 667] on span "13" at bounding box center [125, 673] width 10 height 12
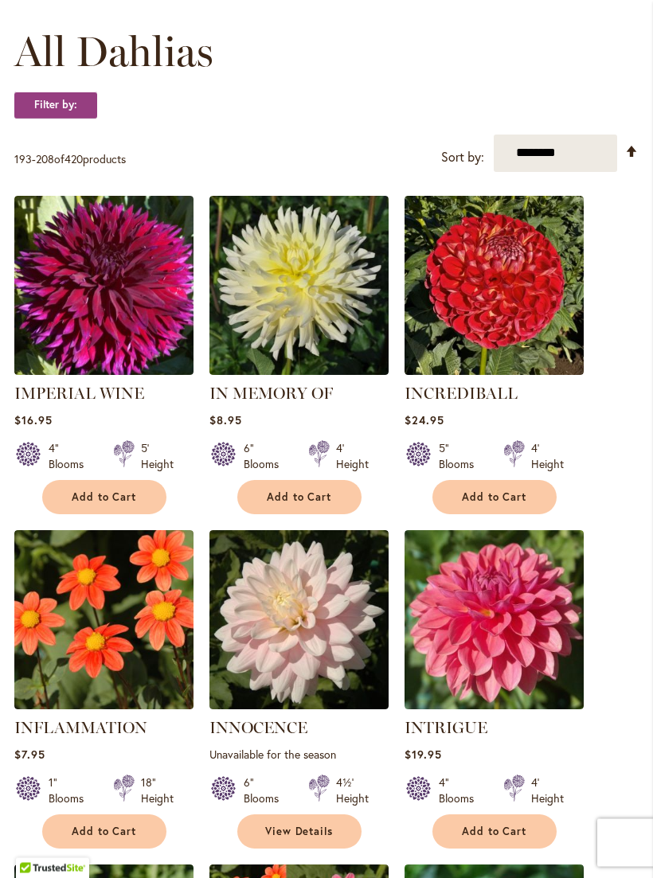
scroll to position [474, 0]
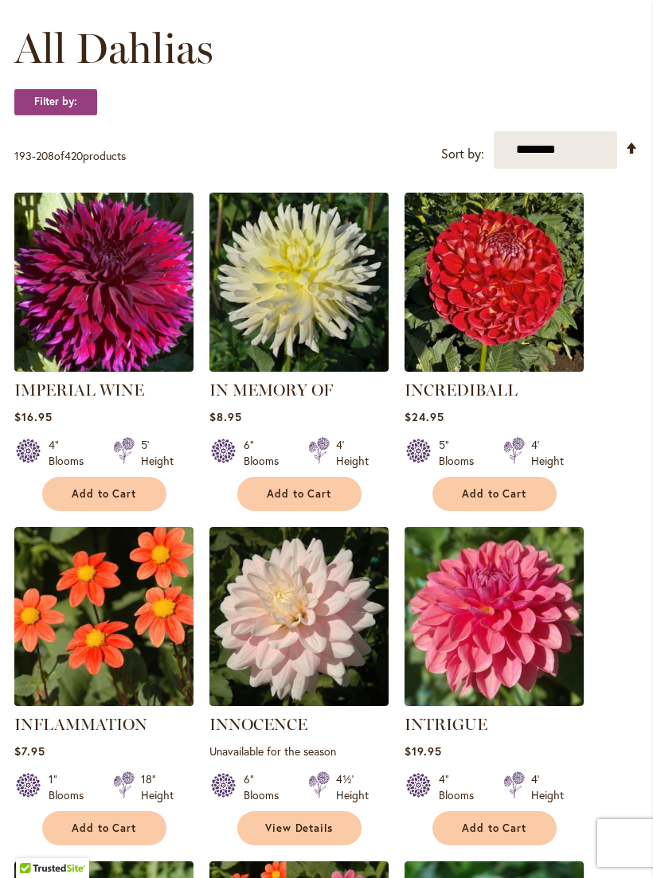
click at [513, 595] on img at bounding box center [493, 616] width 179 height 179
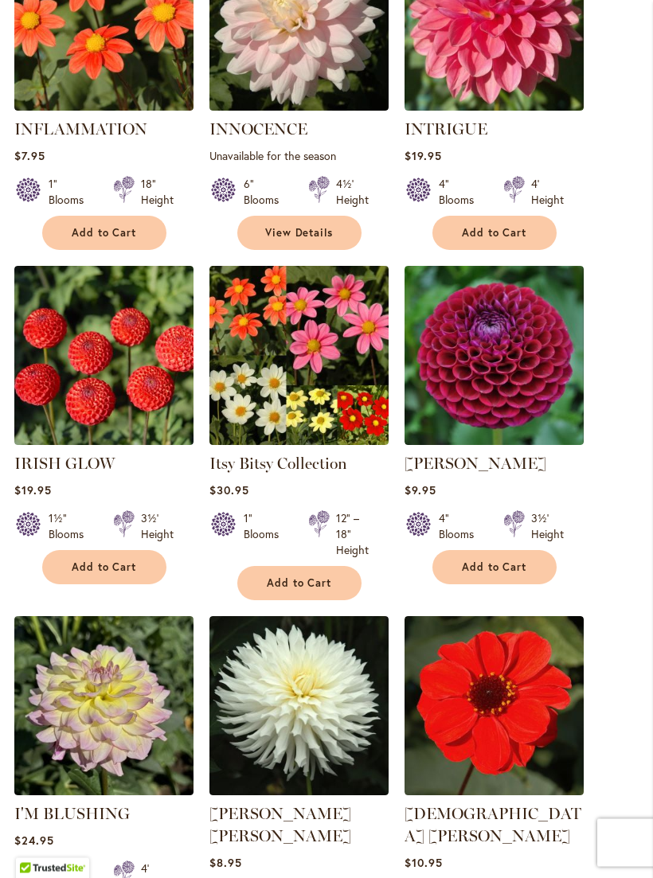
scroll to position [1069, 0]
click at [504, 354] on img at bounding box center [493, 355] width 179 height 179
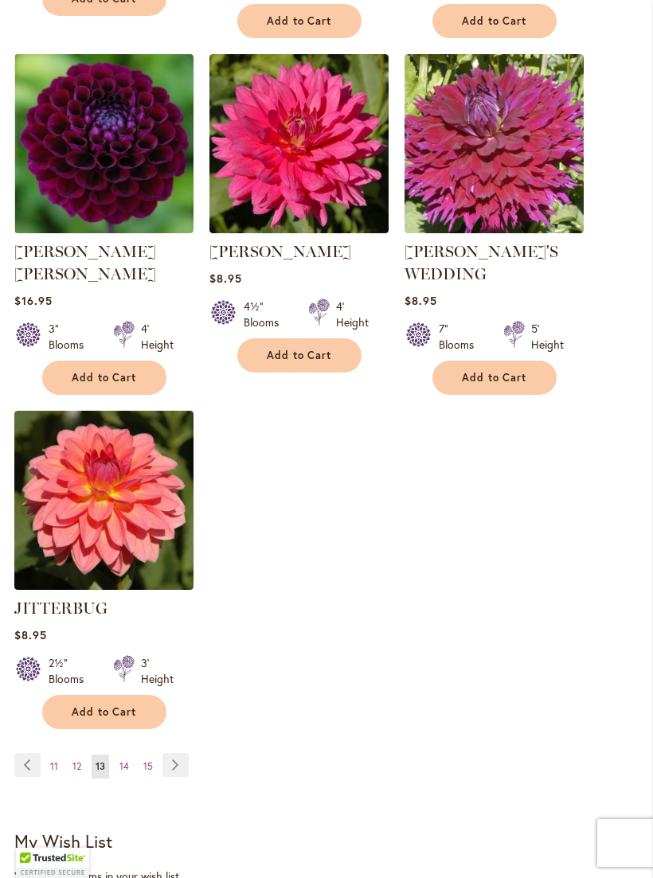
scroll to position [1989, 0]
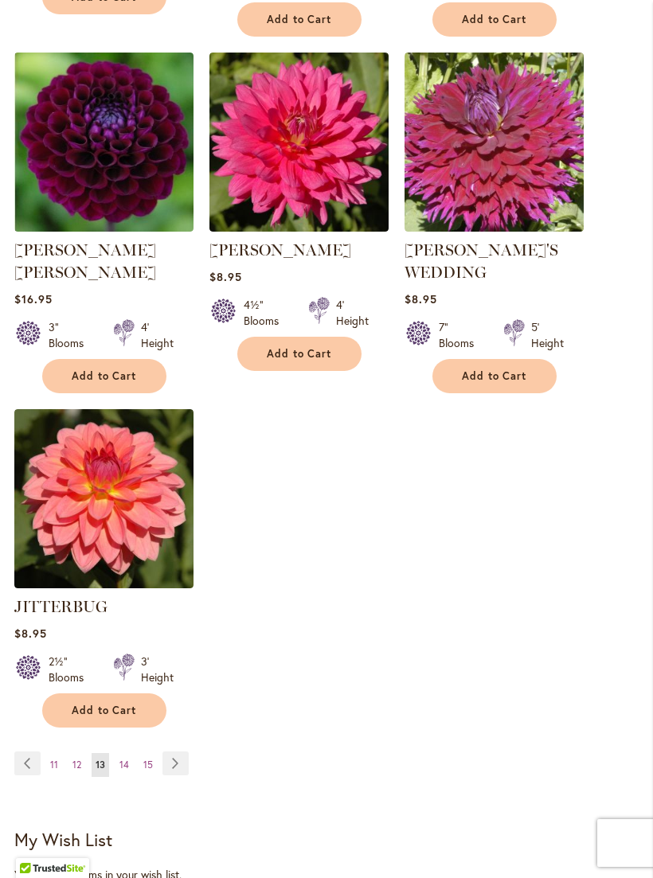
click at [115, 753] on link "Page 14" at bounding box center [124, 765] width 18 height 24
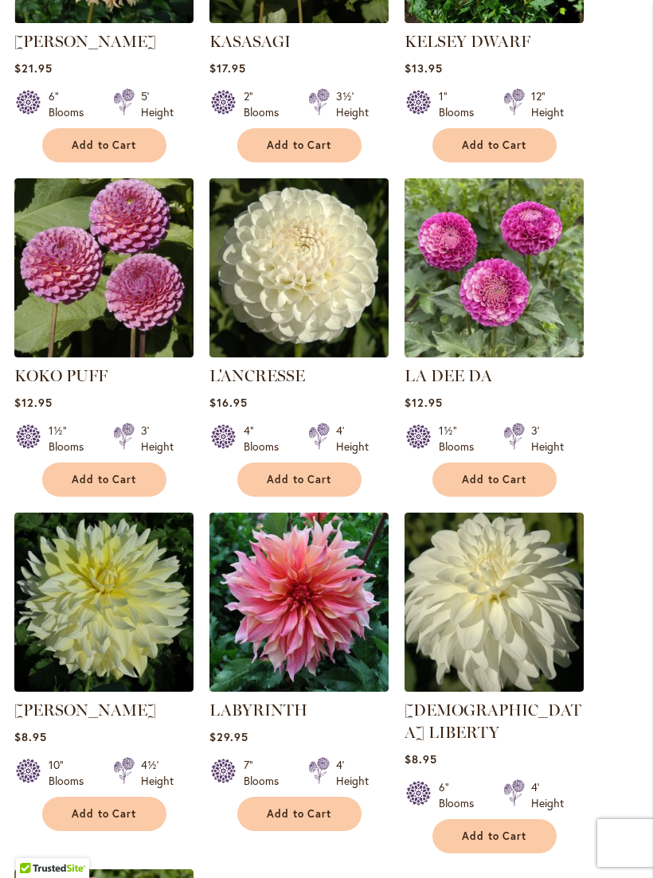
scroll to position [1495, 0]
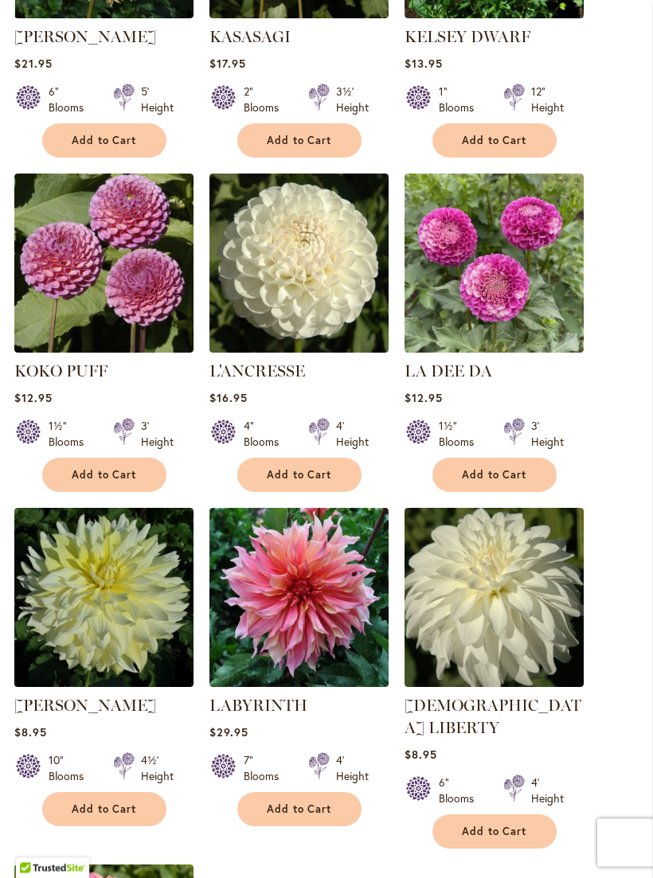
click at [296, 245] on img at bounding box center [298, 263] width 179 height 179
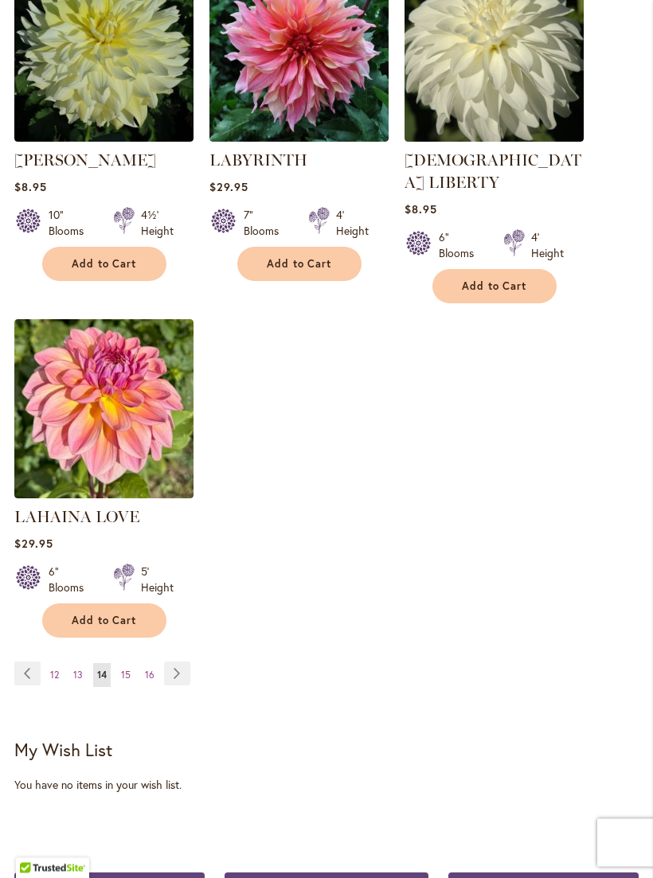
scroll to position [2041, 0]
click at [124, 669] on span "15" at bounding box center [126, 675] width 10 height 12
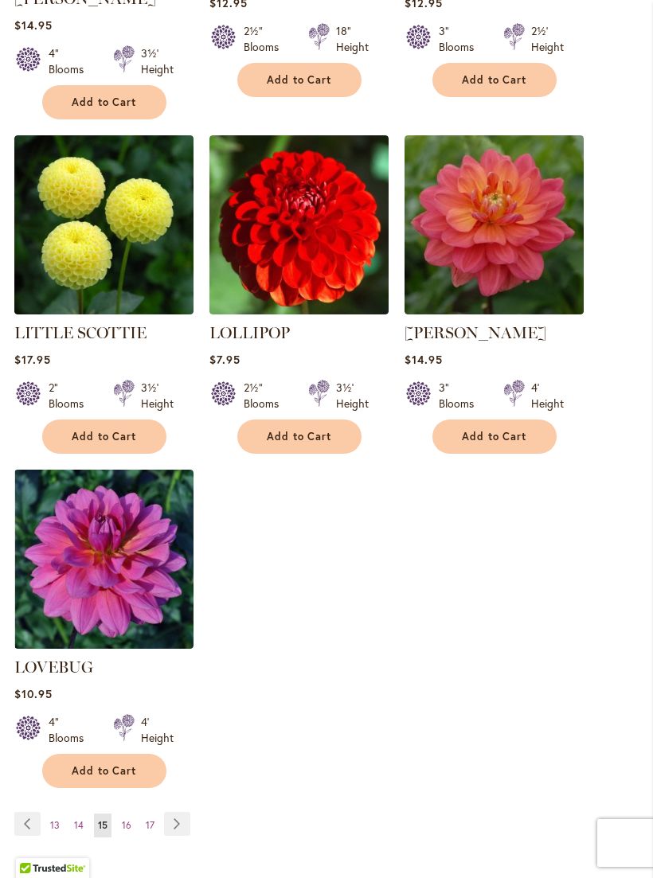
scroll to position [1922, 0]
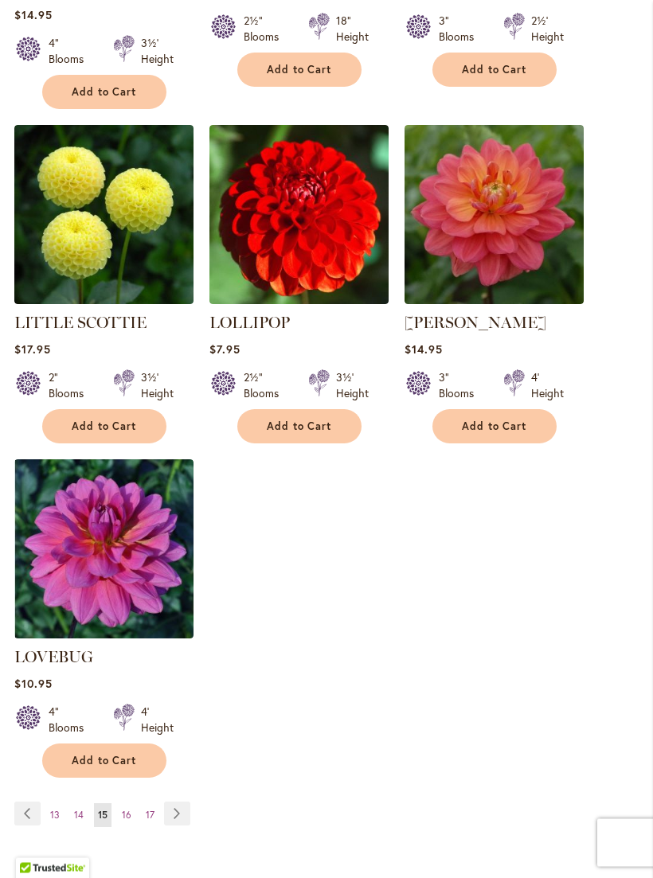
click at [123, 809] on span "16" at bounding box center [127, 815] width 10 height 12
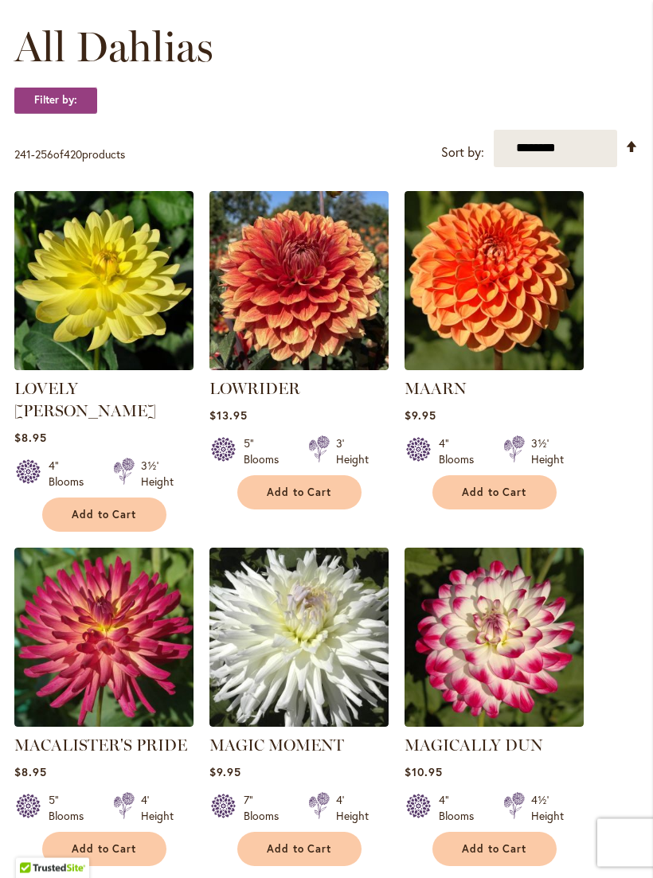
scroll to position [475, 0]
click at [517, 267] on img at bounding box center [493, 280] width 179 height 179
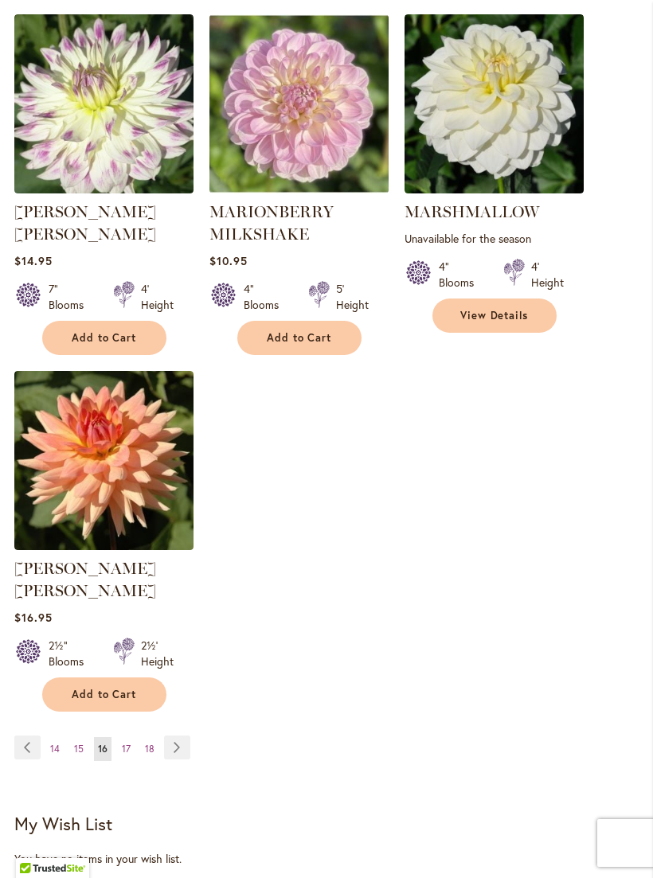
scroll to position [2075, 0]
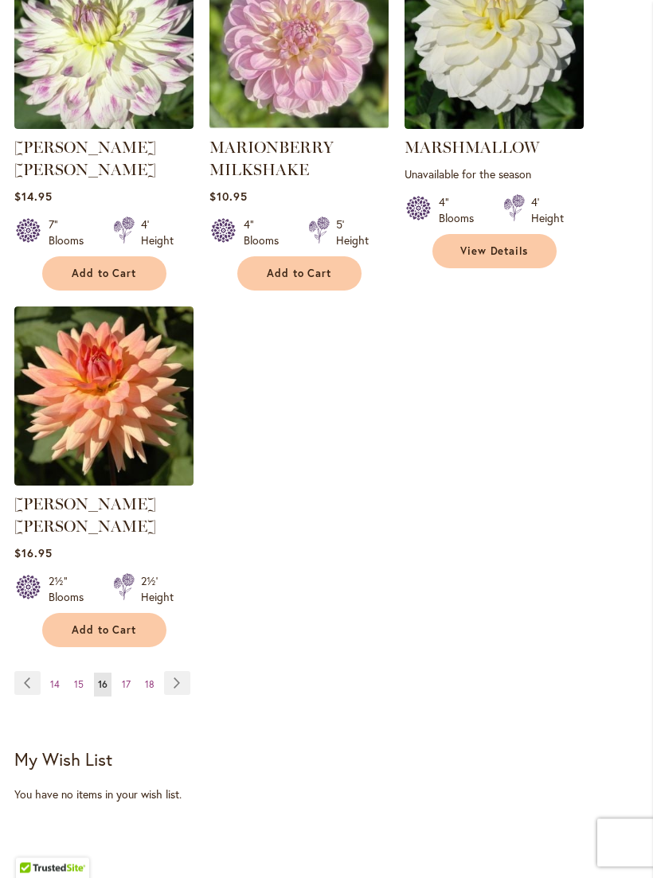
click at [123, 679] on span "17" at bounding box center [126, 685] width 9 height 12
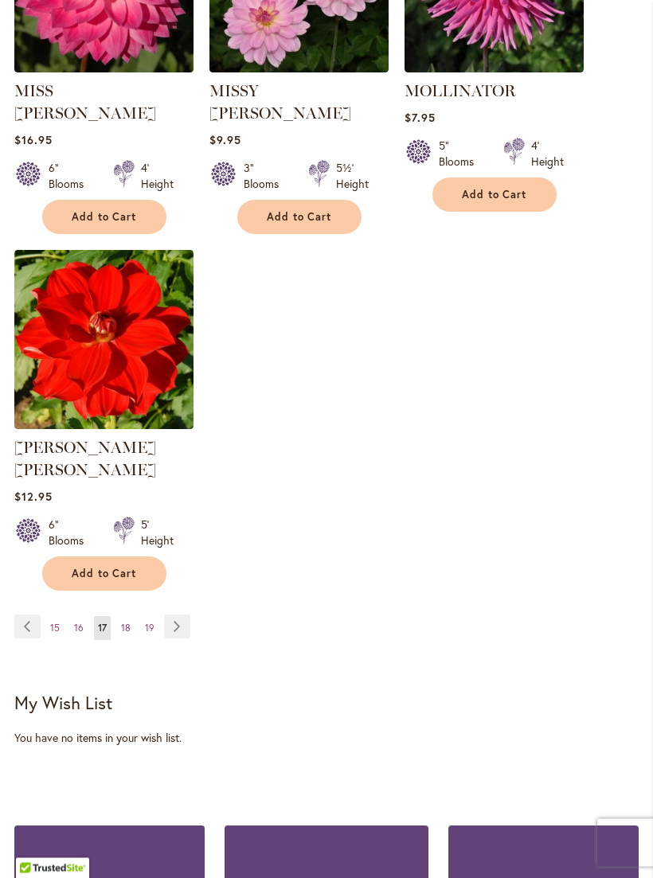
scroll to position [2110, 0]
click at [113, 614] on ul "Page Previous Page 15 Page 16 You're currently reading page 17 Page 18 Page 19 …" at bounding box center [105, 626] width 182 height 25
click at [119, 616] on link "Page 18" at bounding box center [126, 628] width 18 height 24
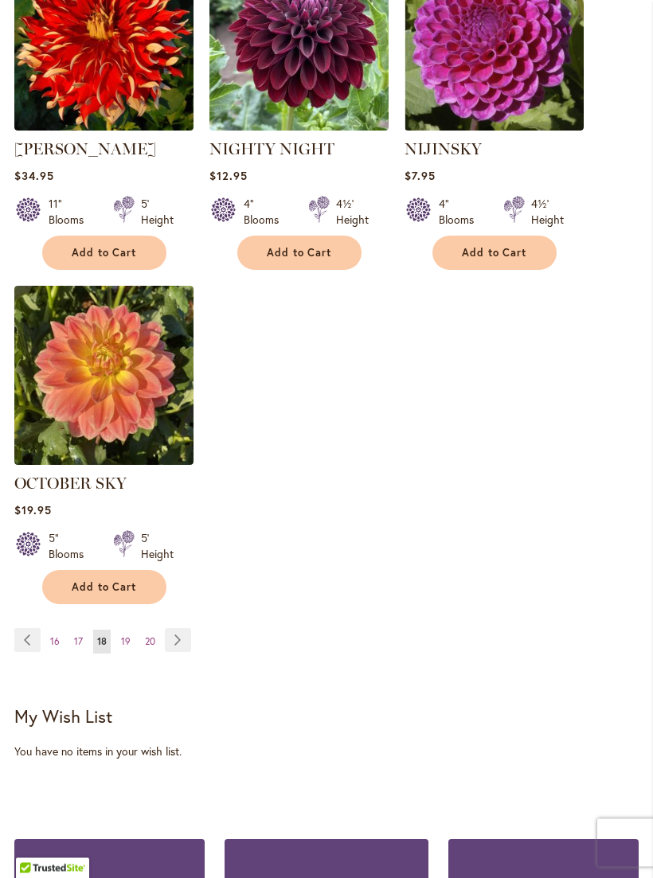
scroll to position [2053, 0]
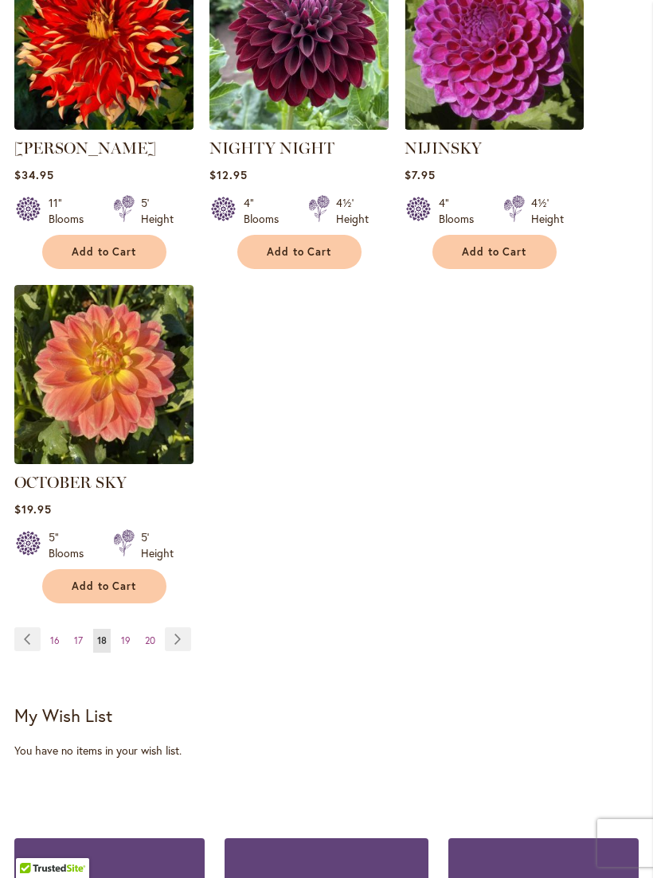
click at [119, 639] on link "Page 19" at bounding box center [126, 641] width 18 height 24
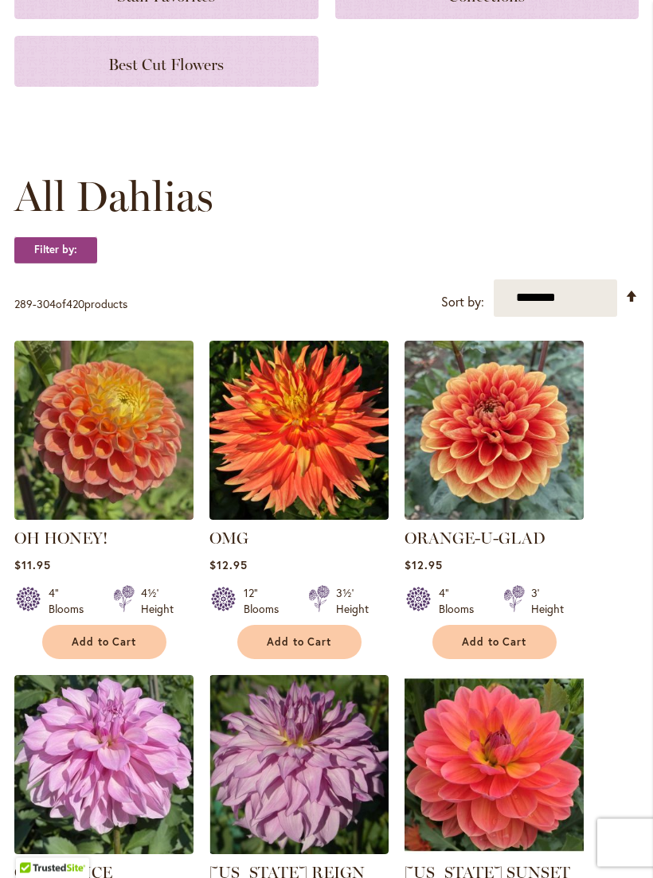
scroll to position [333, 0]
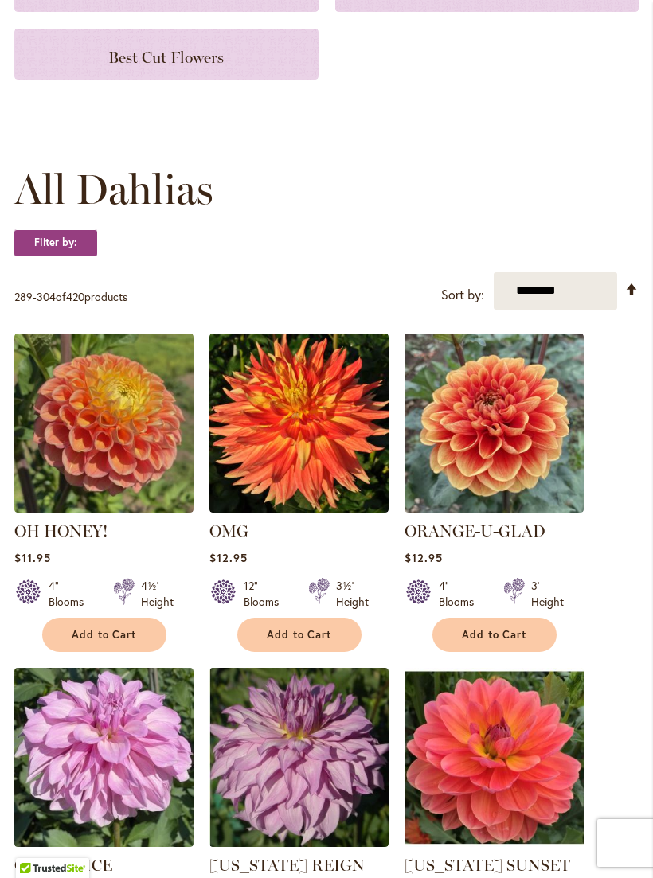
click at [71, 400] on img at bounding box center [103, 422] width 179 height 179
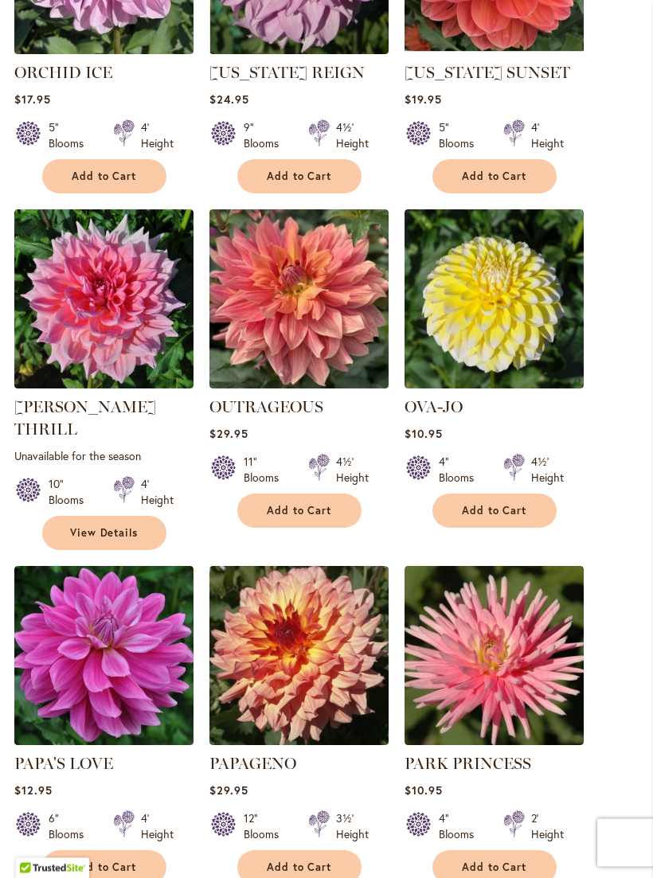
scroll to position [1139, 0]
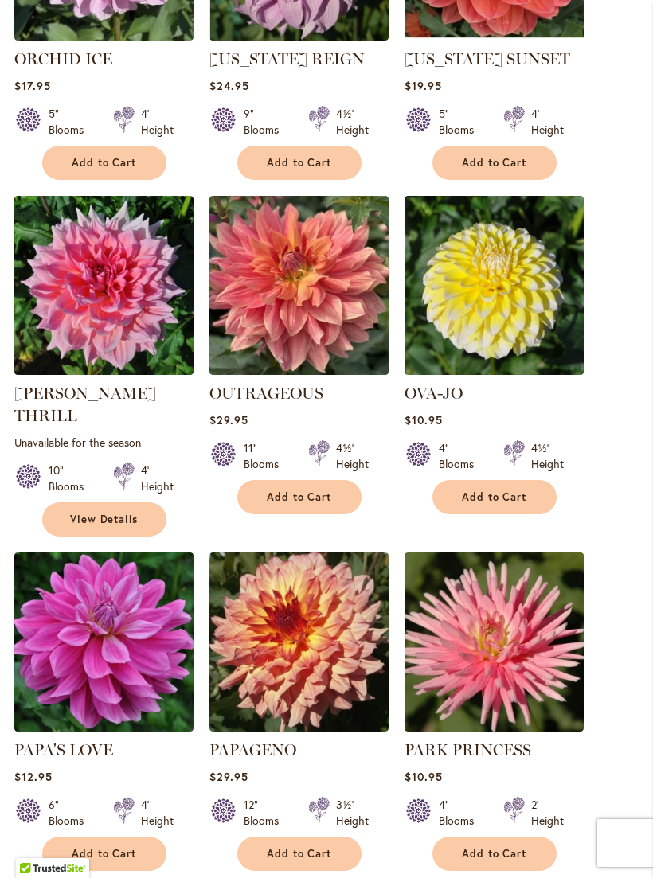
click at [502, 295] on img at bounding box center [493, 285] width 179 height 179
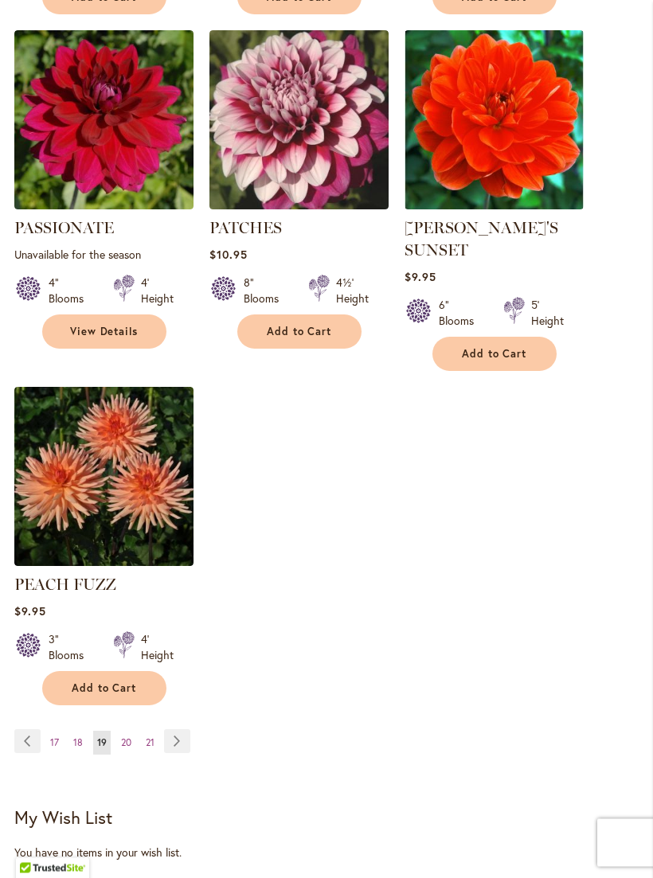
scroll to position [1995, 0]
click at [55, 435] on img at bounding box center [103, 476] width 179 height 179
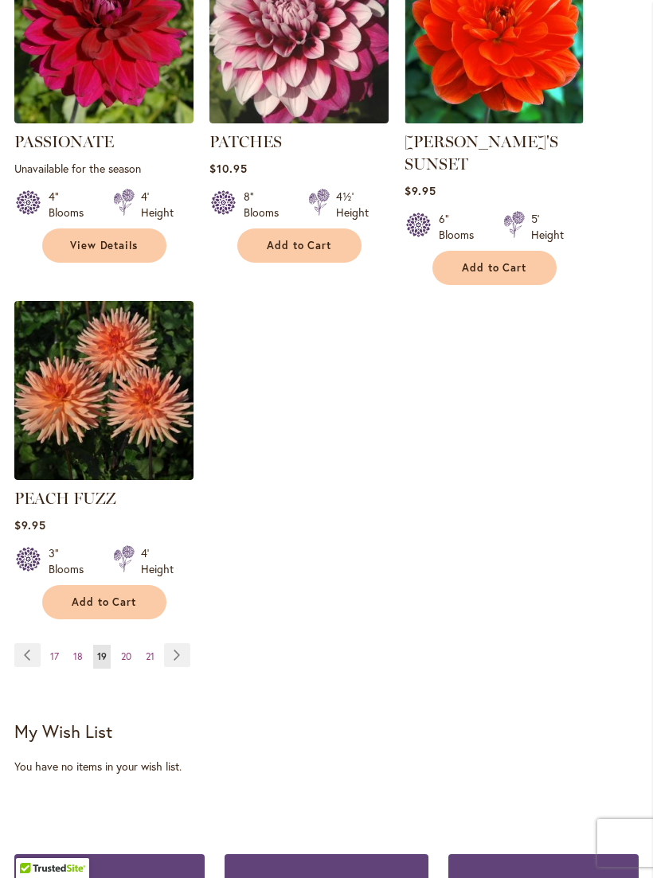
scroll to position [2399, 0]
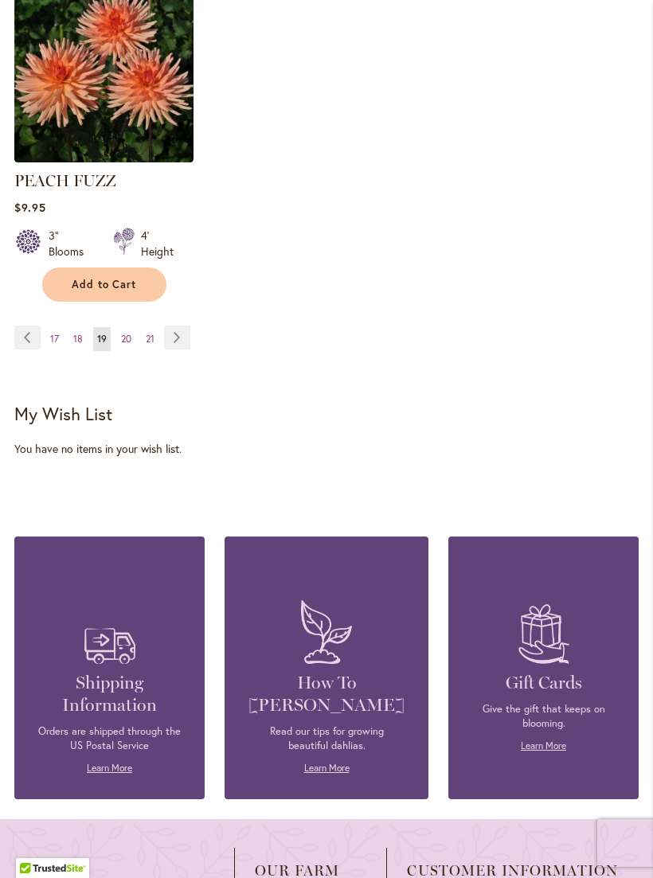
click at [121, 333] on span "20" at bounding box center [126, 339] width 10 height 12
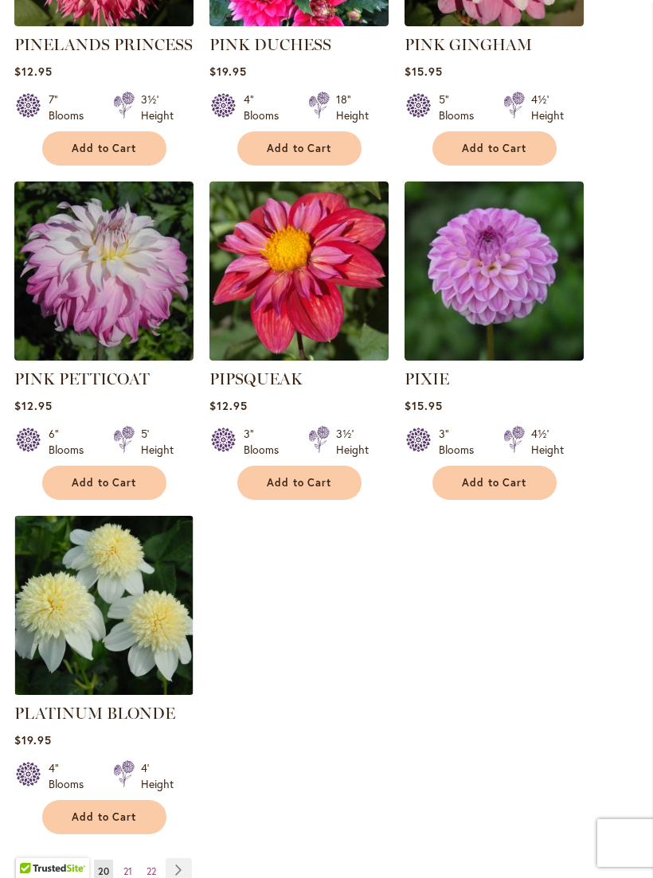
scroll to position [1891, 0]
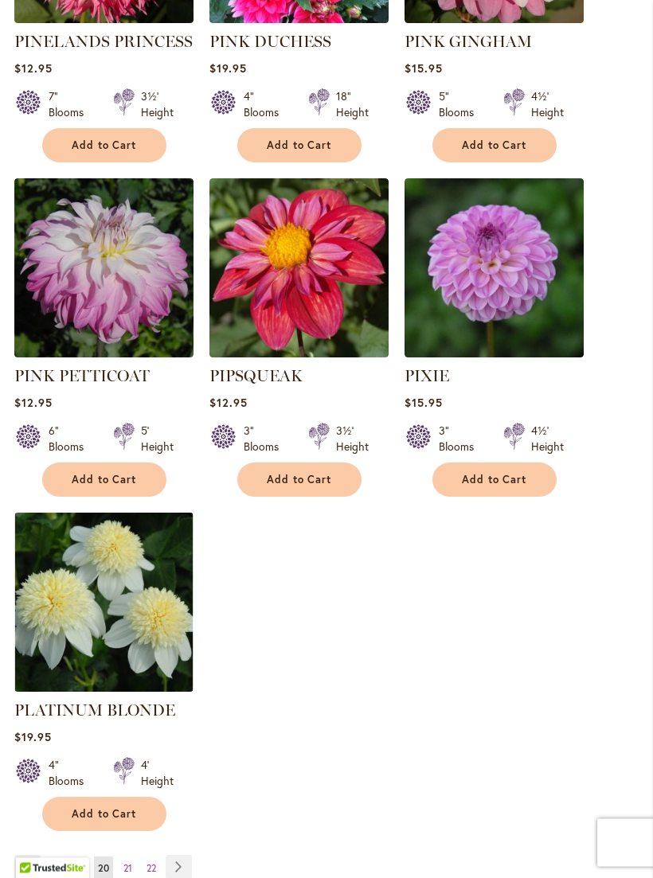
click at [482, 211] on img at bounding box center [493, 268] width 179 height 179
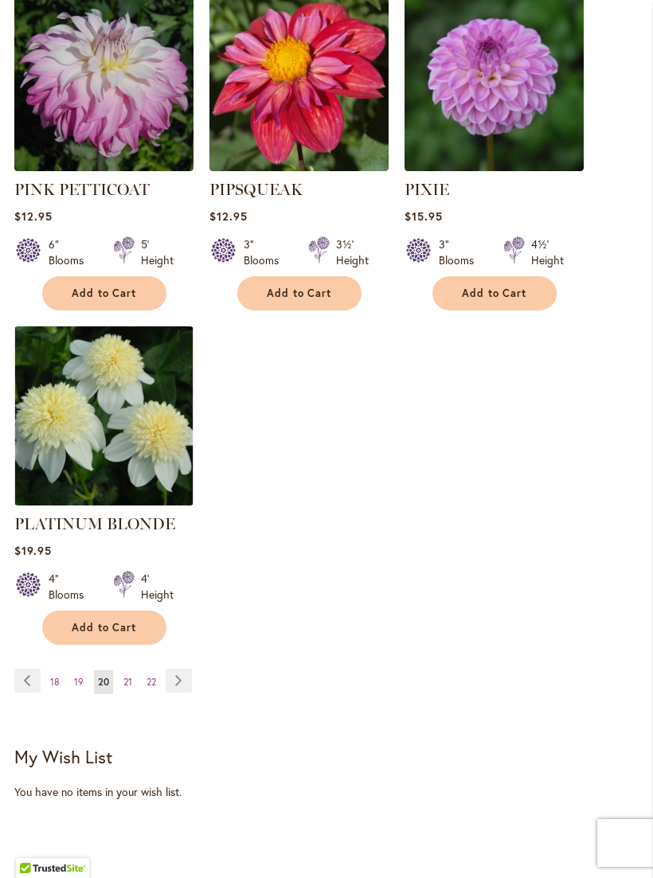
scroll to position [2080, 0]
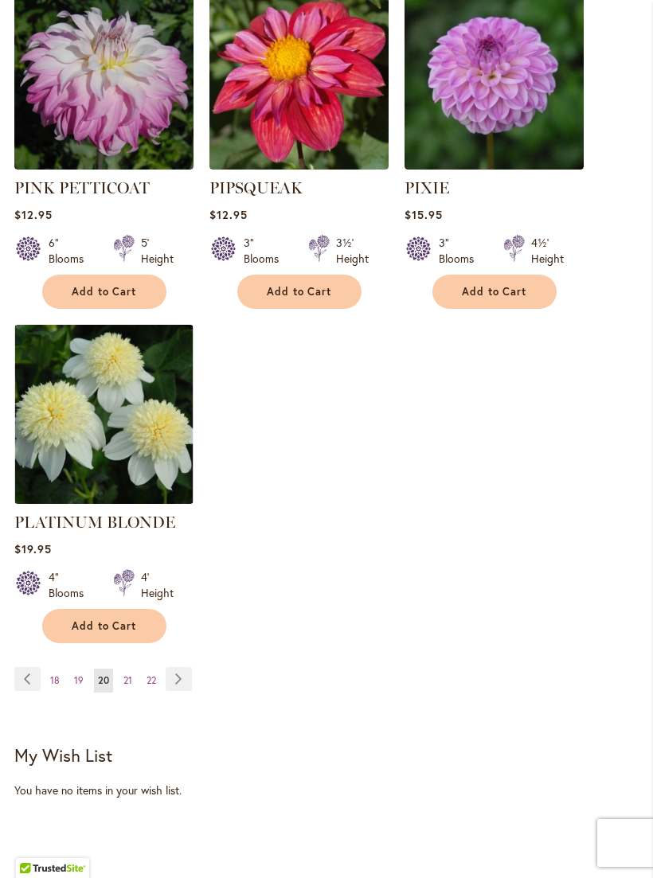
click at [130, 674] on span "21" at bounding box center [127, 680] width 9 height 12
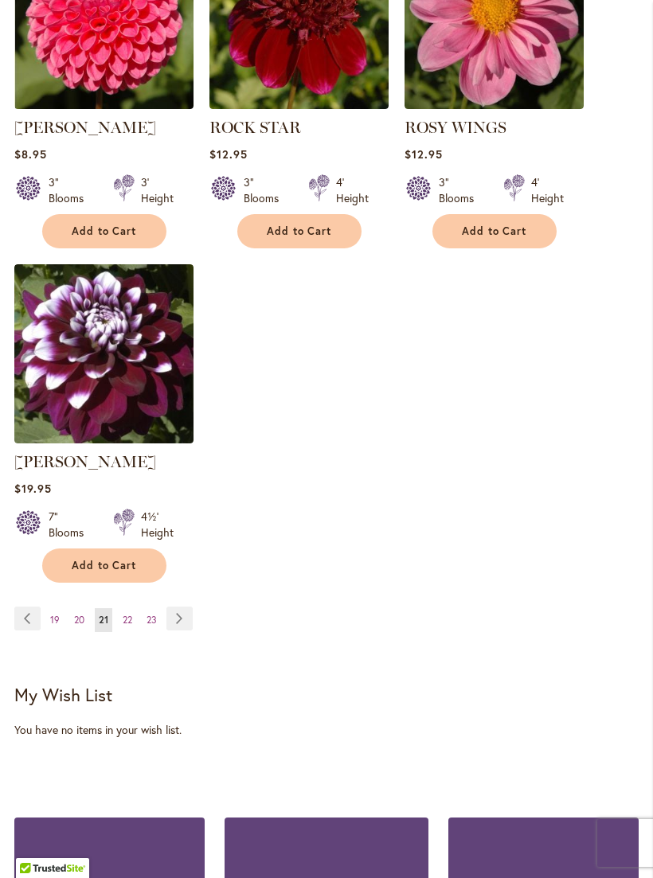
scroll to position [2096, 0]
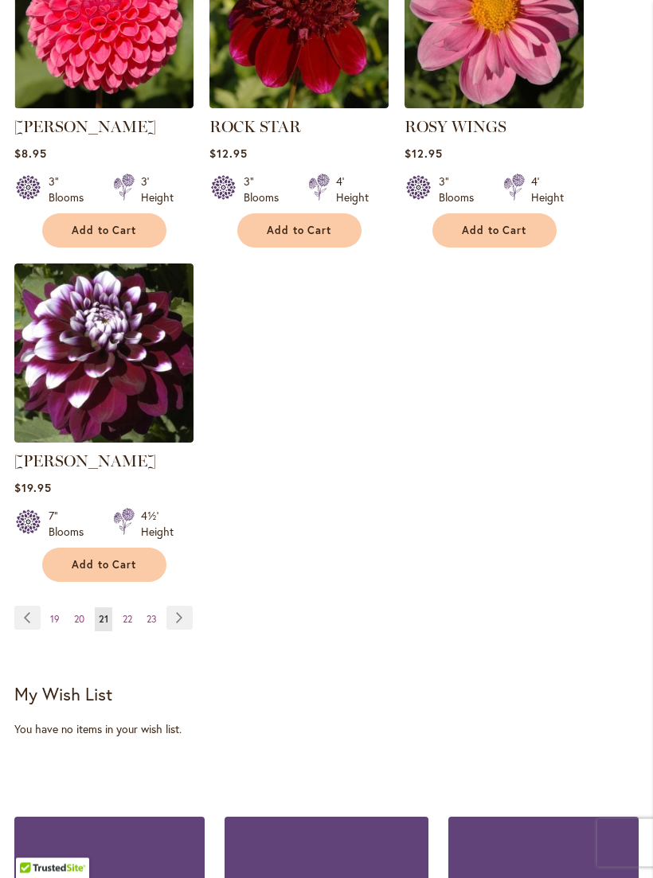
click at [126, 619] on span "22" at bounding box center [128, 620] width 10 height 12
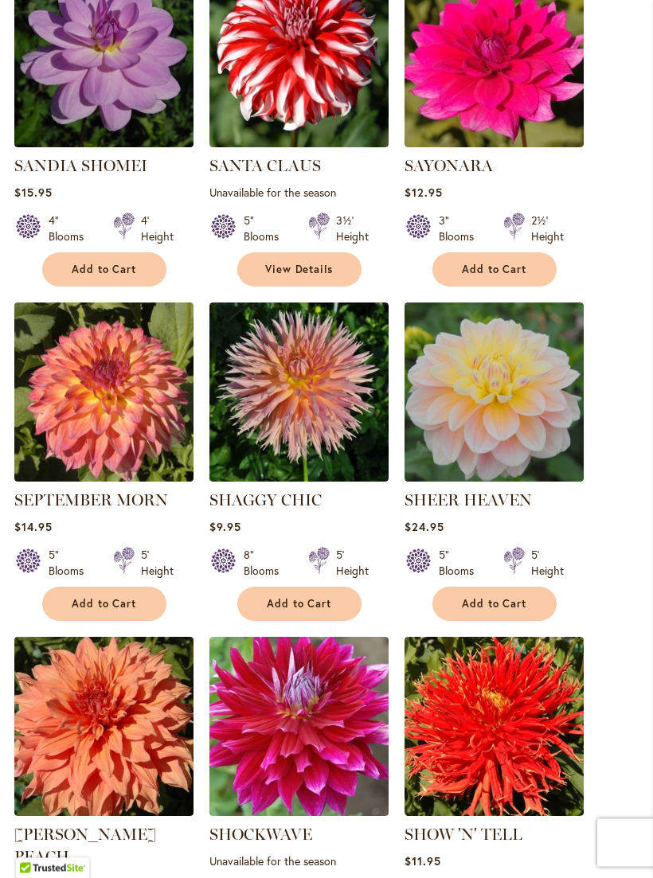
scroll to position [698, 0]
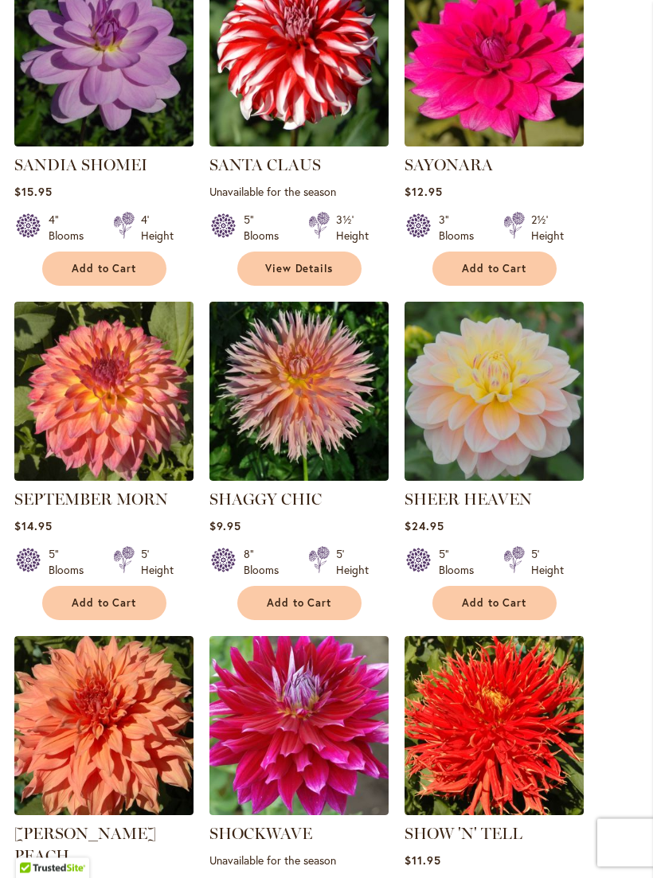
click at [561, 444] on img at bounding box center [493, 391] width 179 height 179
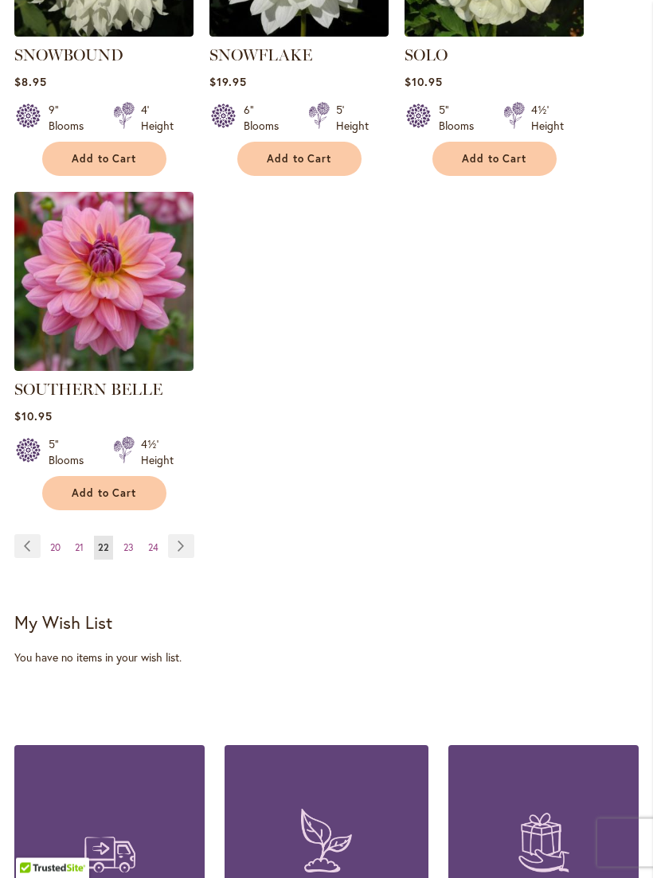
scroll to position [2171, 0]
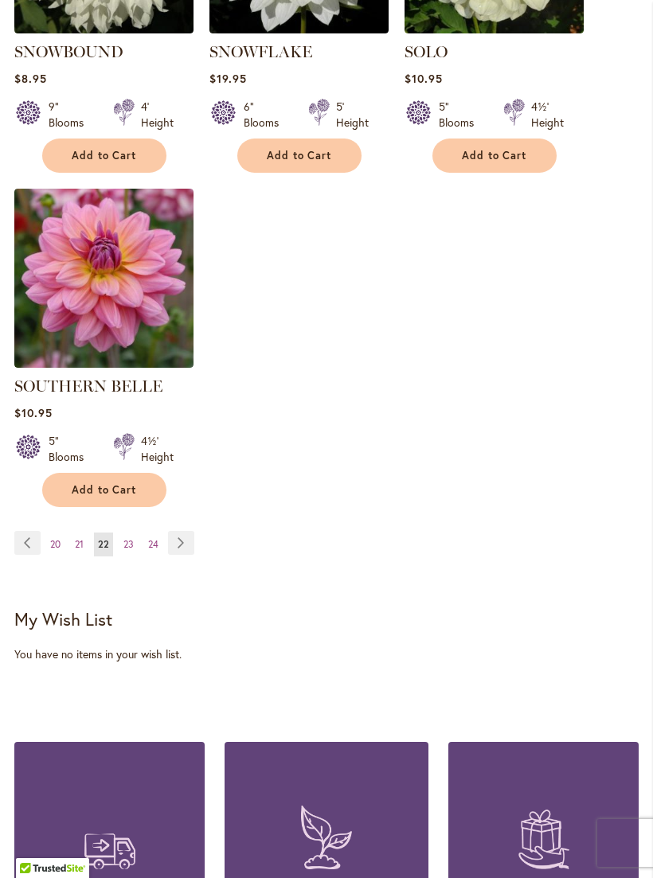
click at [119, 532] on link "Page 23" at bounding box center [128, 544] width 18 height 24
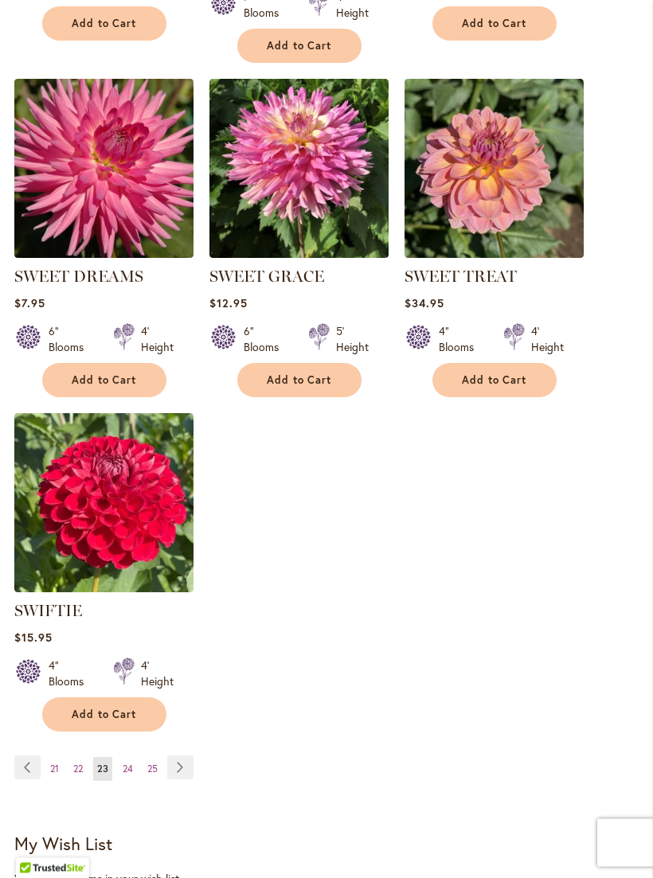
scroll to position [1948, 0]
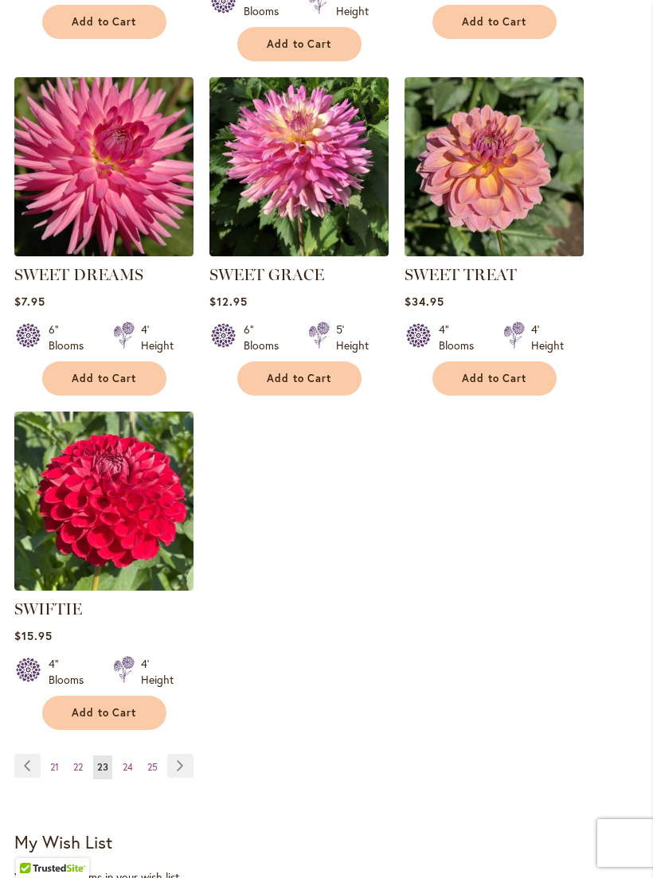
click at [127, 764] on span "24" at bounding box center [128, 767] width 10 height 12
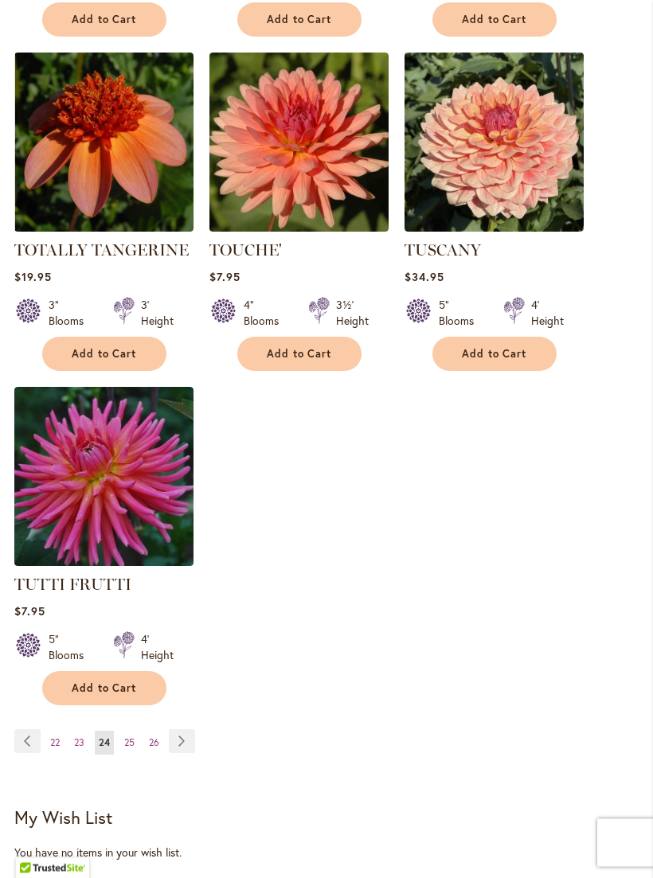
scroll to position [1973, 0]
click at [131, 736] on span "25" at bounding box center [129, 742] width 10 height 12
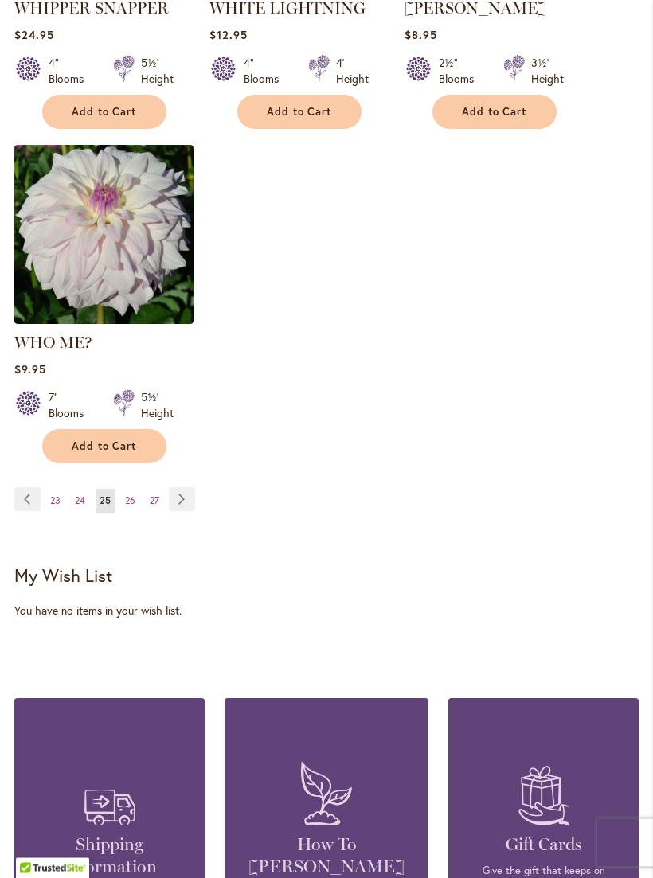
scroll to position [2213, 0]
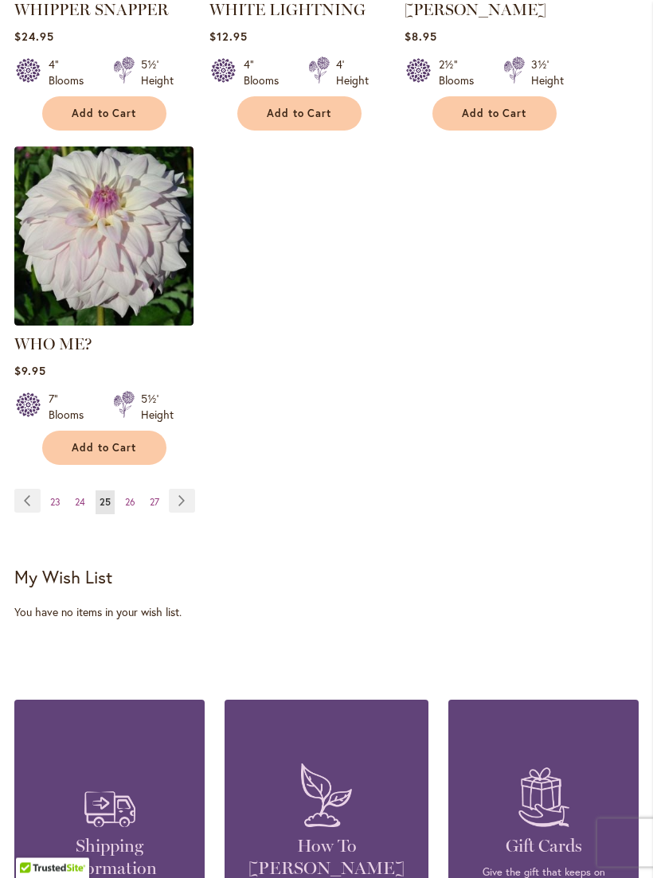
click at [129, 497] on span "26" at bounding box center [130, 503] width 10 height 12
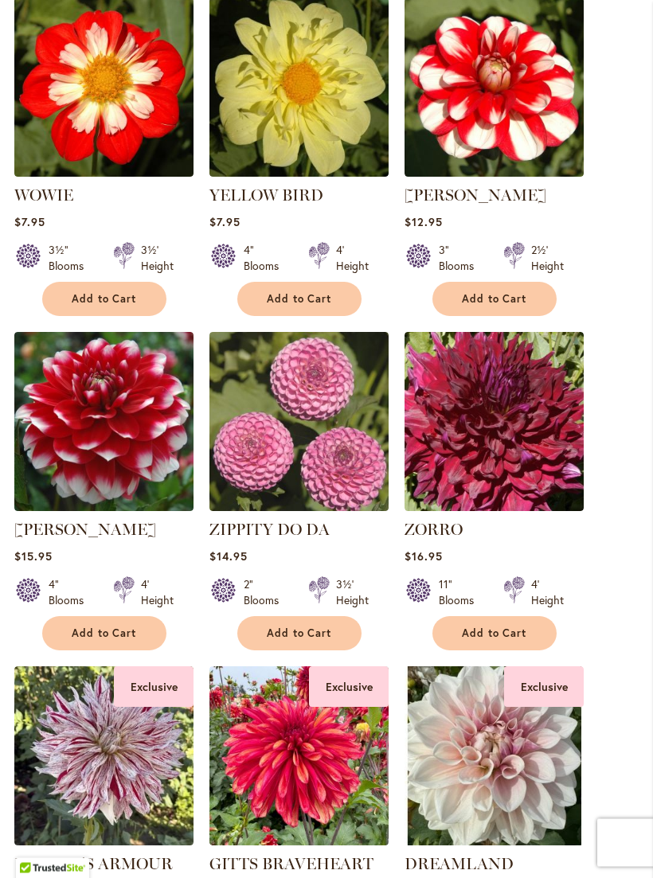
scroll to position [1003, 0]
click at [265, 422] on img at bounding box center [298, 421] width 179 height 179
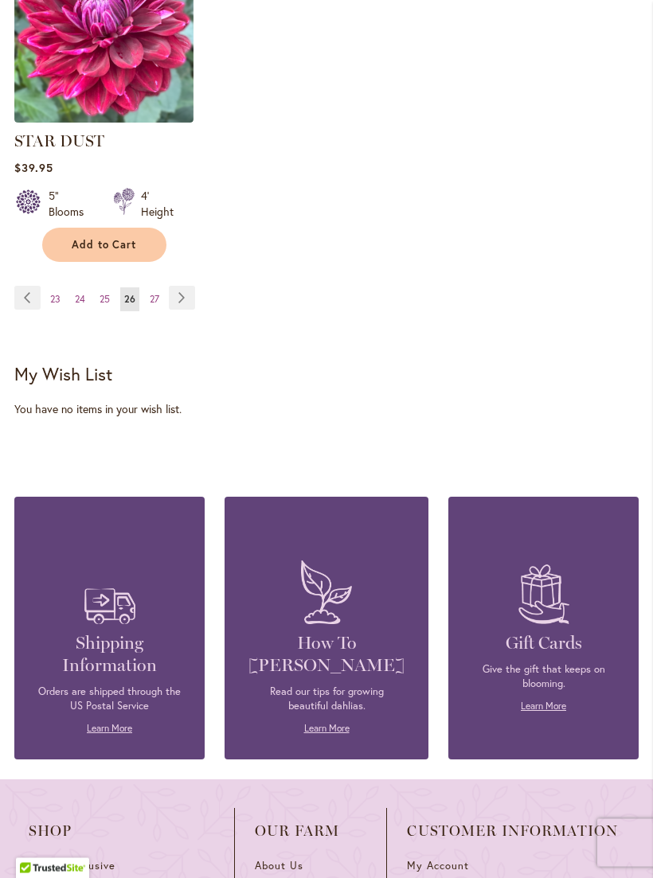
scroll to position [2394, 0]
click at [59, 298] on span "23" at bounding box center [55, 299] width 10 height 12
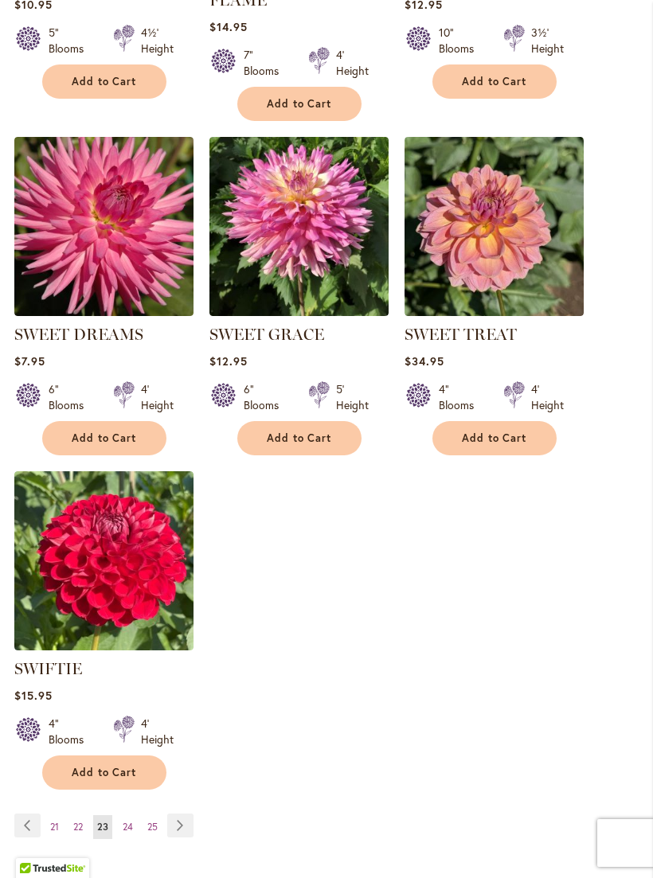
scroll to position [1901, 0]
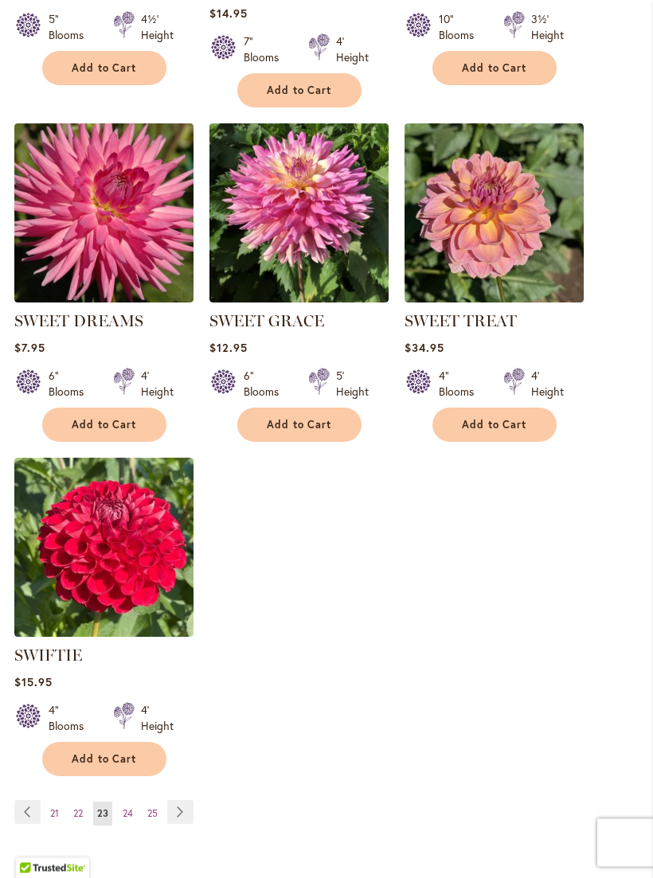
click at [55, 813] on span "21" at bounding box center [54, 814] width 9 height 12
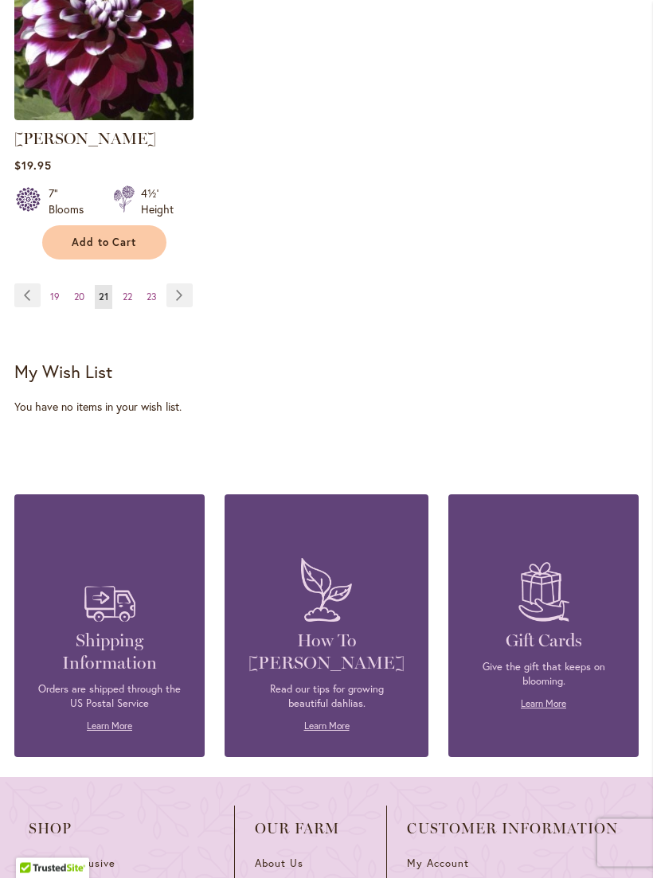
scroll to position [2419, 0]
click at [54, 291] on span "19" at bounding box center [55, 297] width 10 height 12
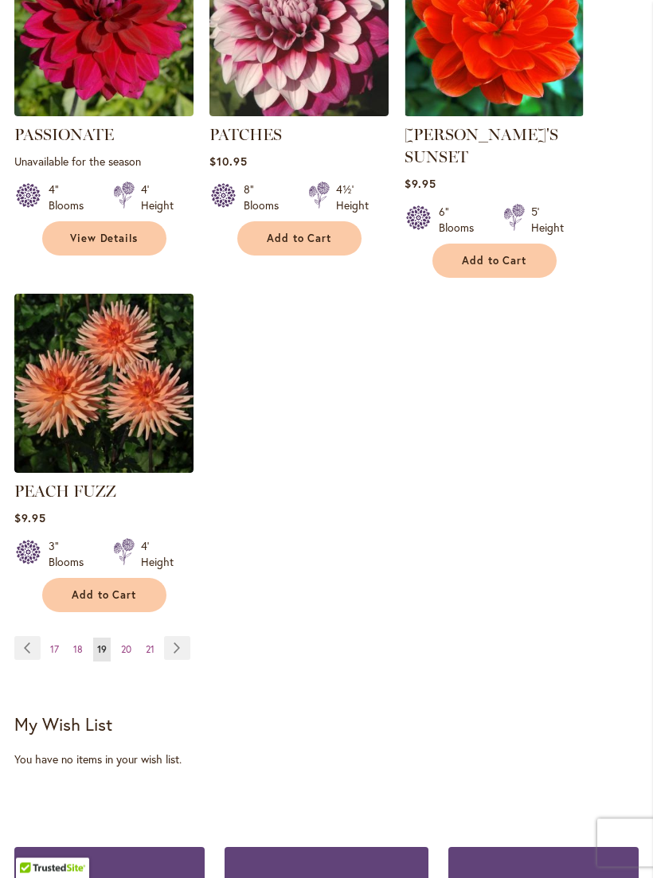
scroll to position [2092, 0]
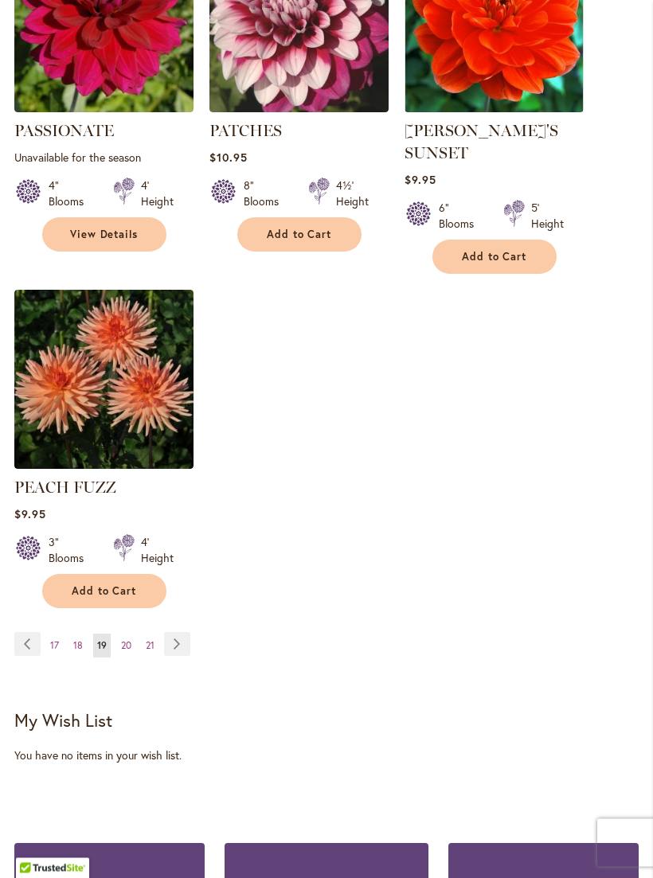
click at [49, 634] on link "Page 17" at bounding box center [54, 646] width 17 height 24
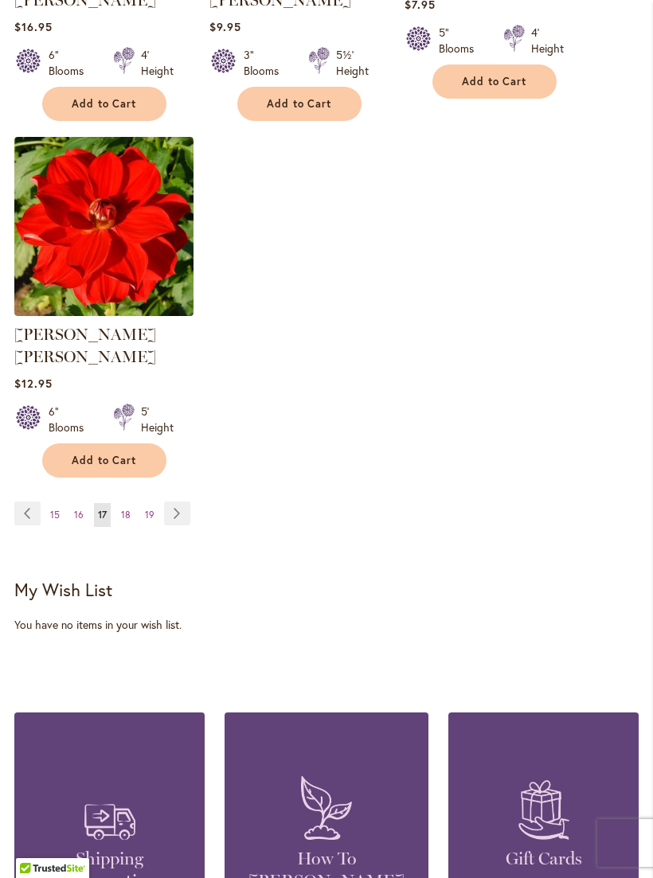
scroll to position [2222, 0]
click at [49, 504] on link "Page 15" at bounding box center [55, 516] width 18 height 24
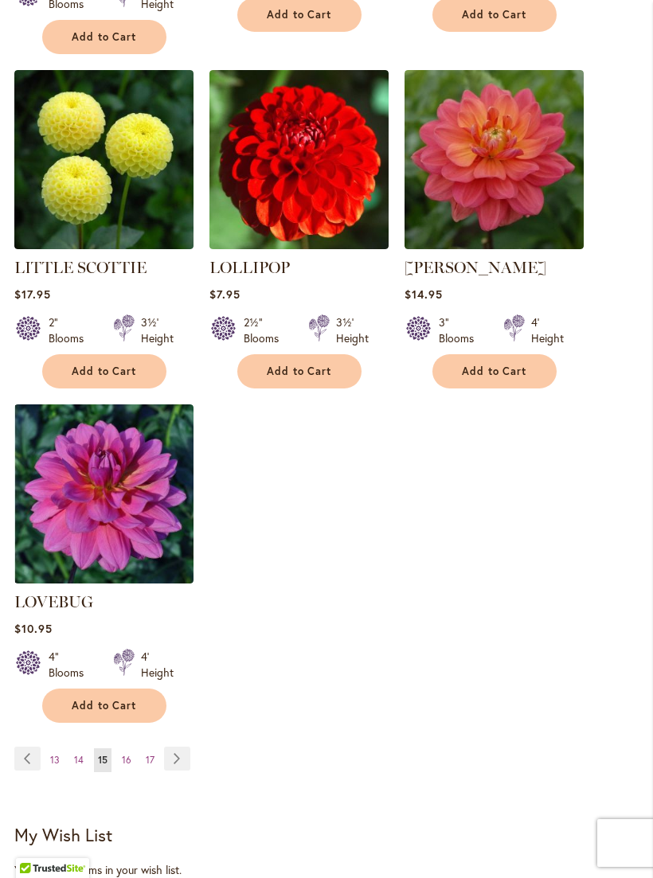
scroll to position [1975, 0]
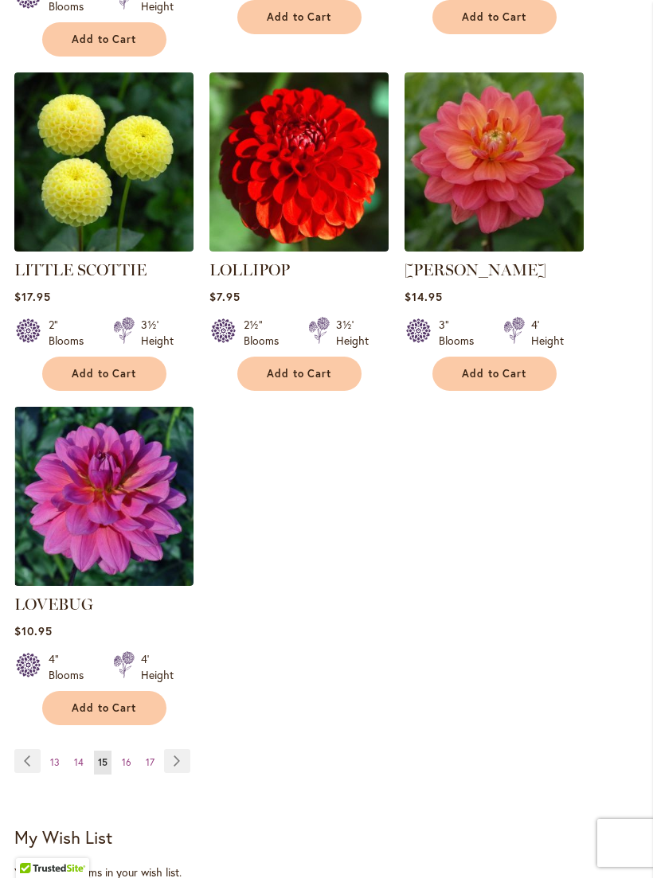
click at [50, 756] on span "13" at bounding box center [55, 762] width 10 height 12
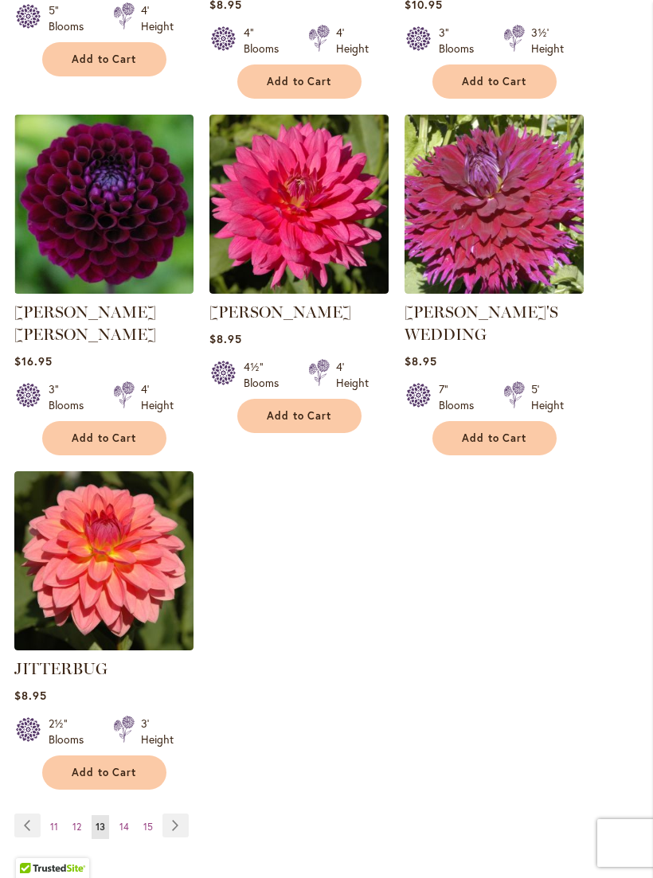
scroll to position [2202, 0]
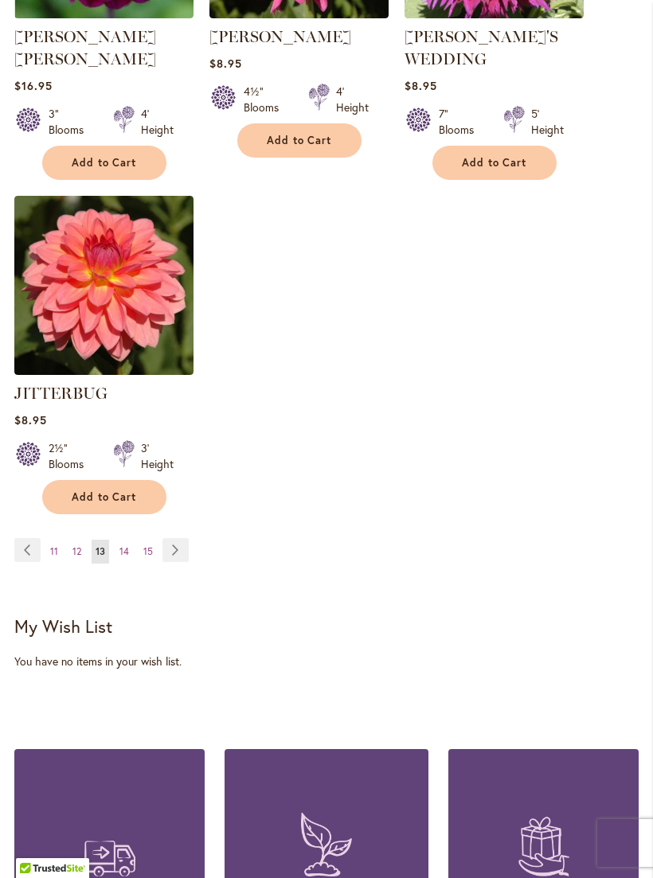
click at [52, 545] on span "11" at bounding box center [54, 551] width 8 height 12
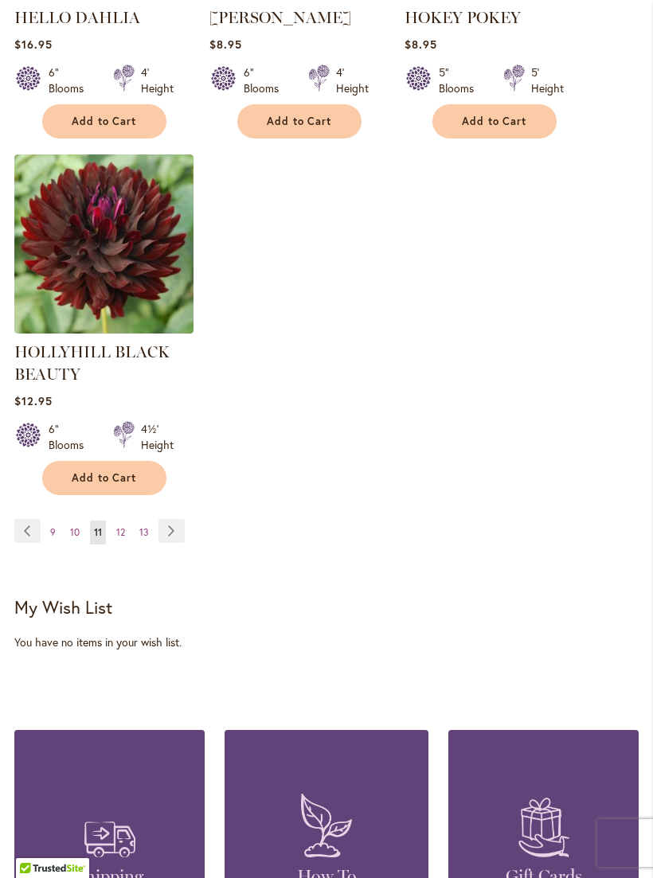
scroll to position [2248, 0]
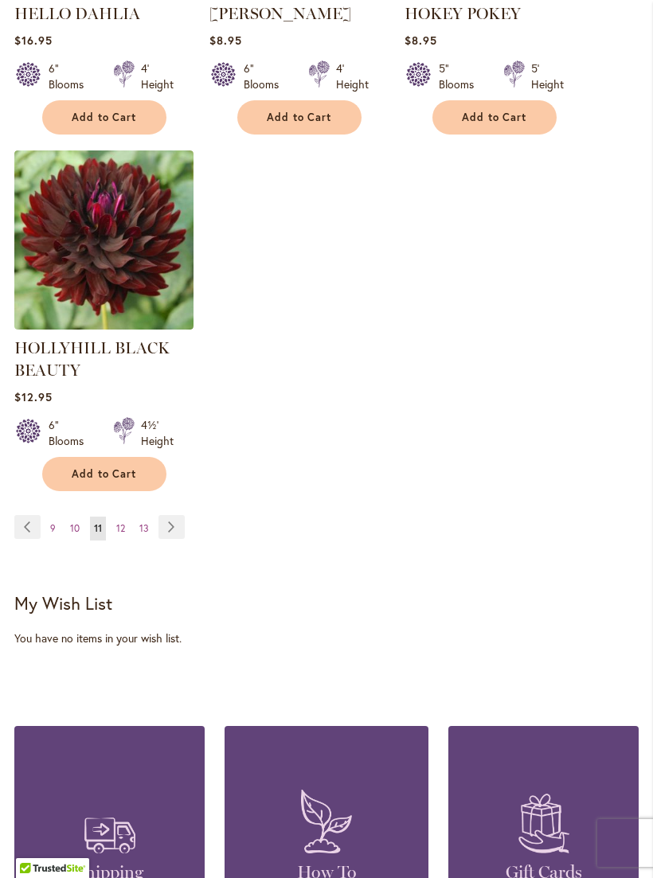
click at [49, 532] on link "Page 9" at bounding box center [53, 529] width 14 height 24
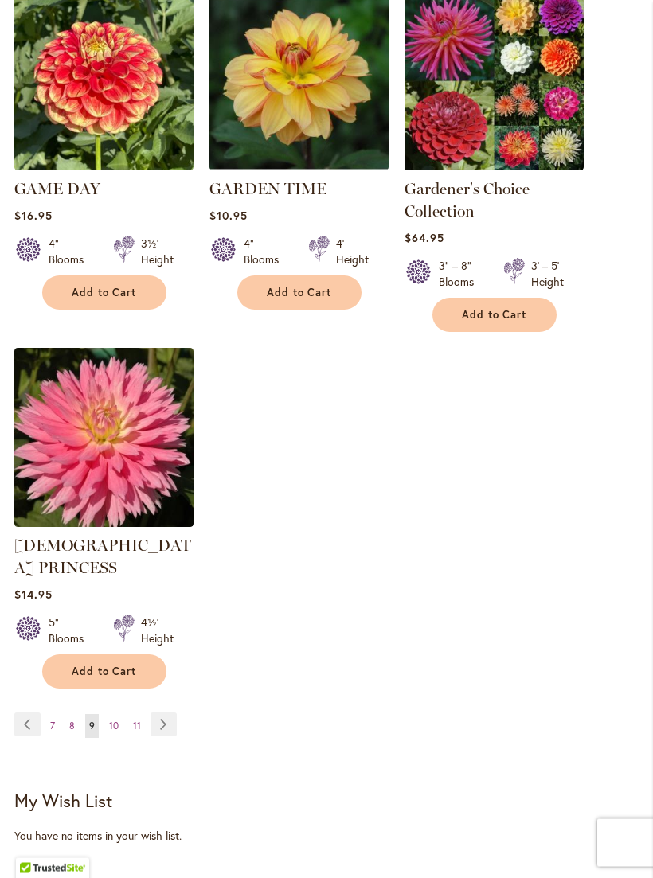
scroll to position [2088, 0]
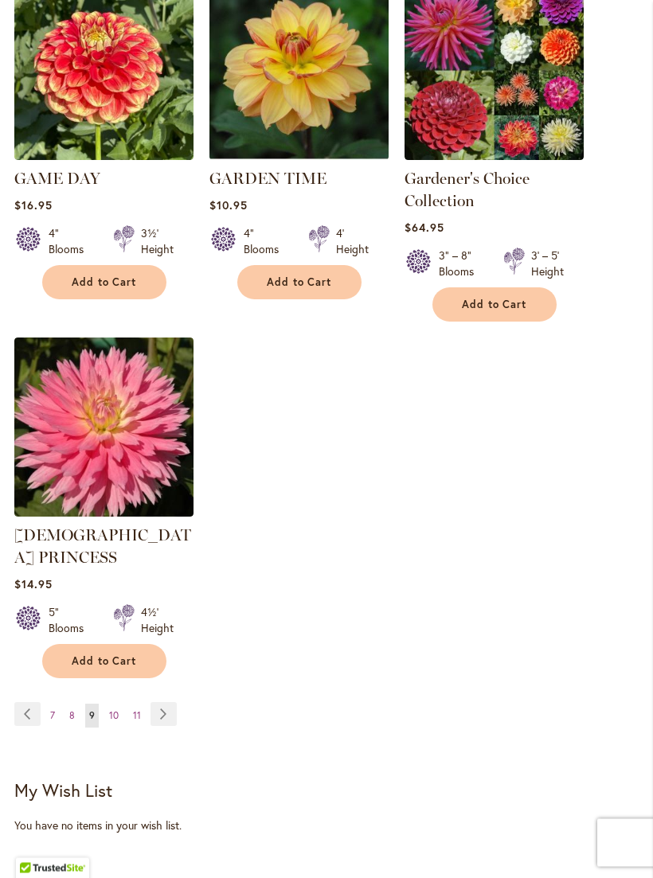
click at [48, 704] on link "Page 7" at bounding box center [52, 716] width 13 height 24
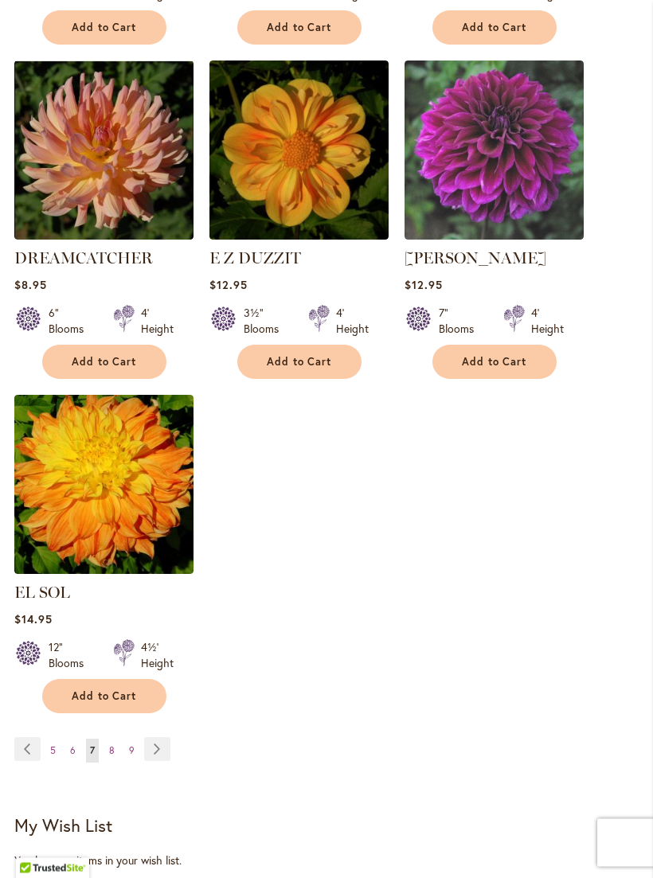
scroll to position [1966, 0]
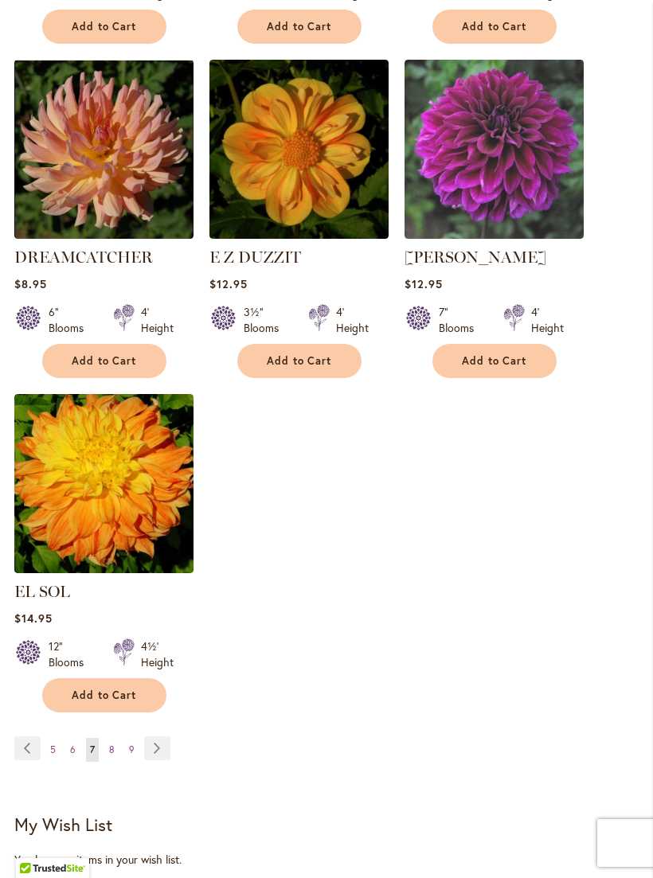
click at [38, 736] on link "Page Previous" at bounding box center [27, 748] width 26 height 24
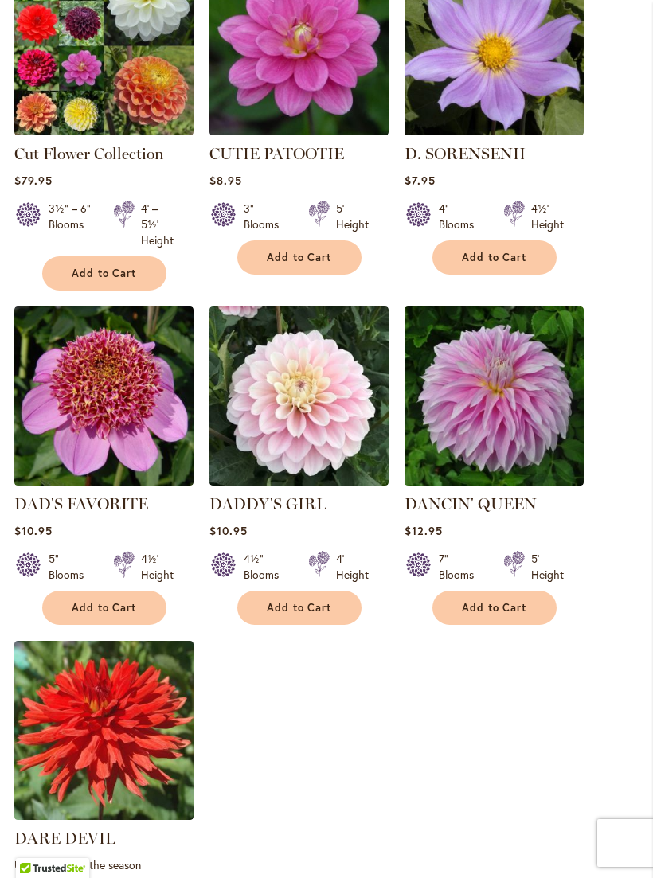
scroll to position [1849, 0]
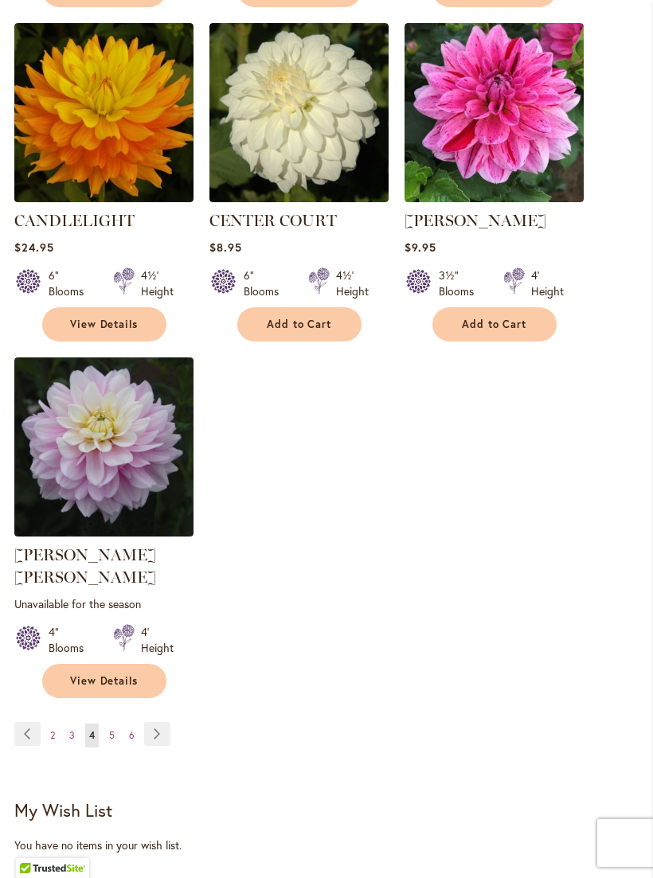
scroll to position [2008, 0]
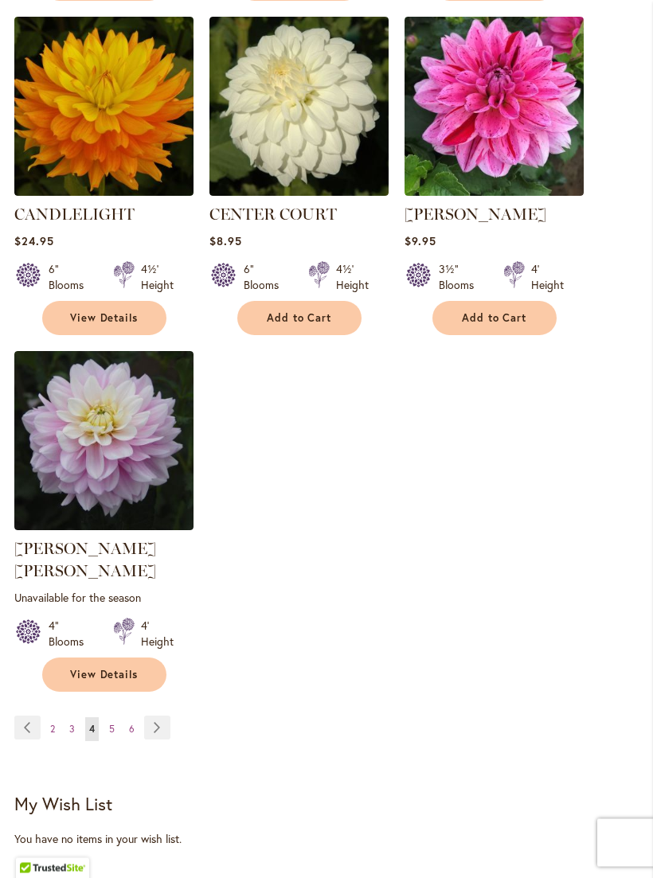
click at [48, 718] on link "Page 2" at bounding box center [52, 730] width 13 height 24
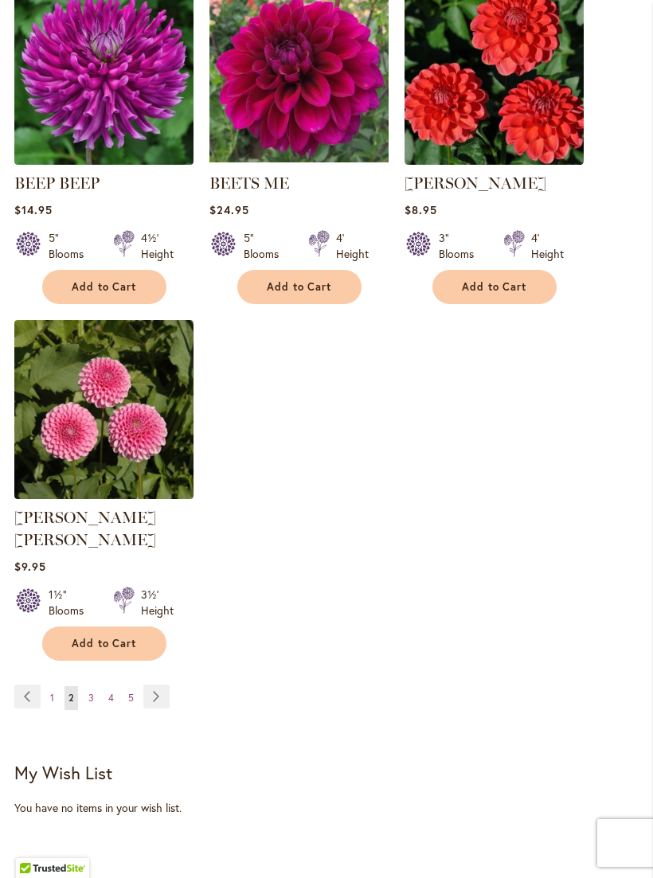
scroll to position [2018, 0]
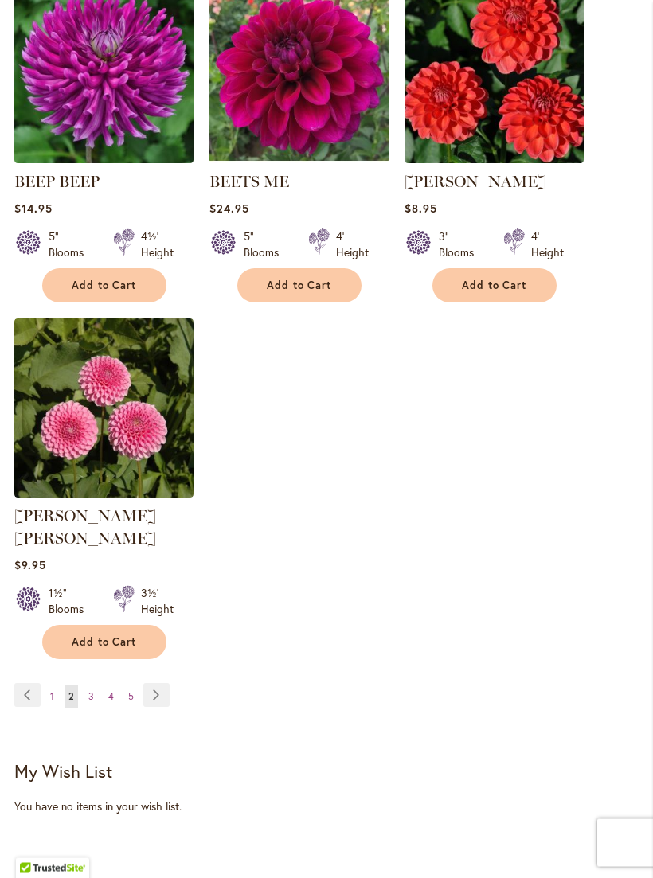
click at [40, 684] on link "Page Previous" at bounding box center [27, 696] width 26 height 24
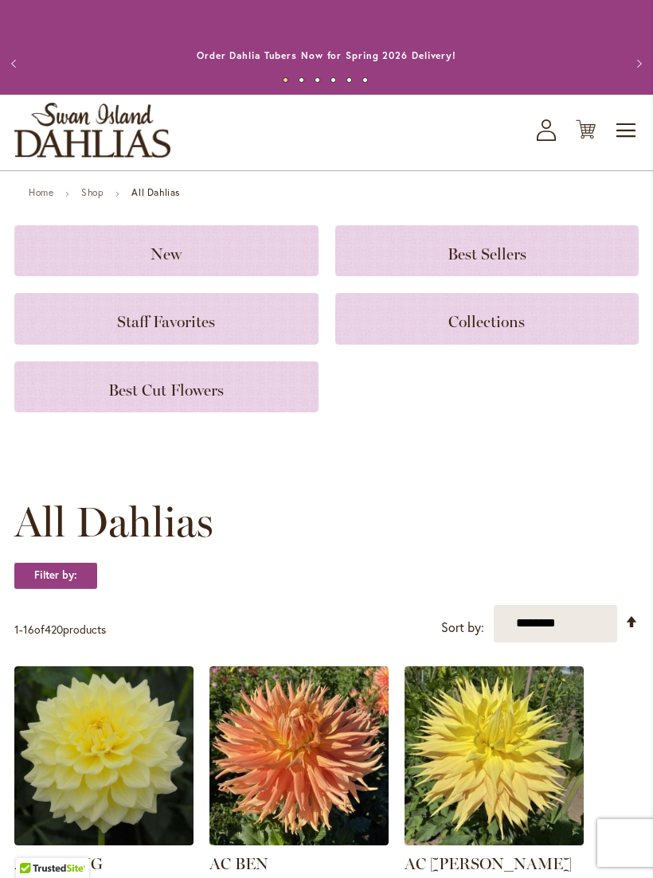
click at [92, 398] on div "Best Cut Flowers" at bounding box center [166, 386] width 304 height 51
click at [147, 252] on h3 "New" at bounding box center [166, 251] width 266 height 18
click at [117, 321] on span "Staff Favorites" at bounding box center [166, 321] width 98 height 19
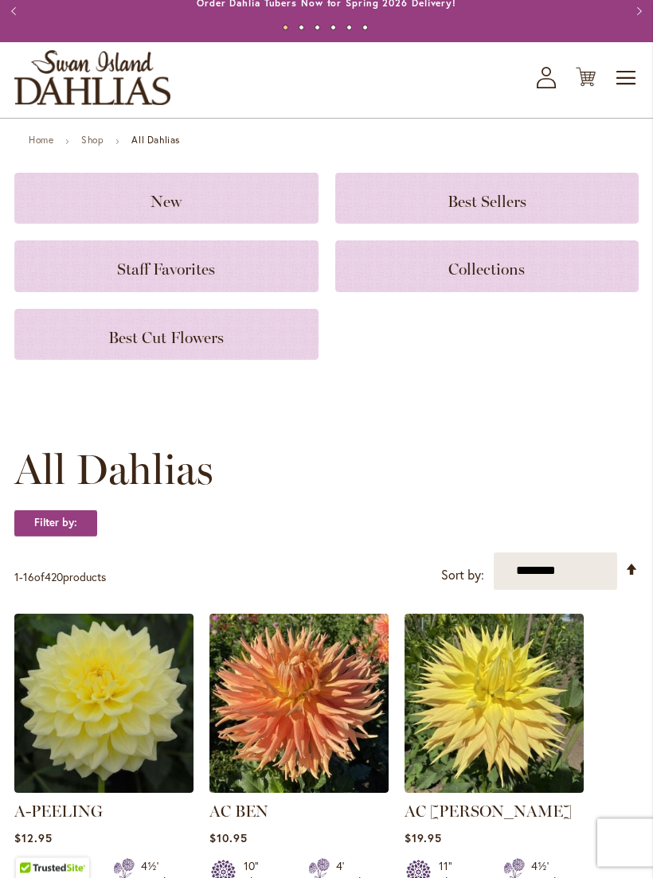
scroll to position [53, 0]
click at [474, 184] on div "Best Sellers" at bounding box center [487, 198] width 304 height 51
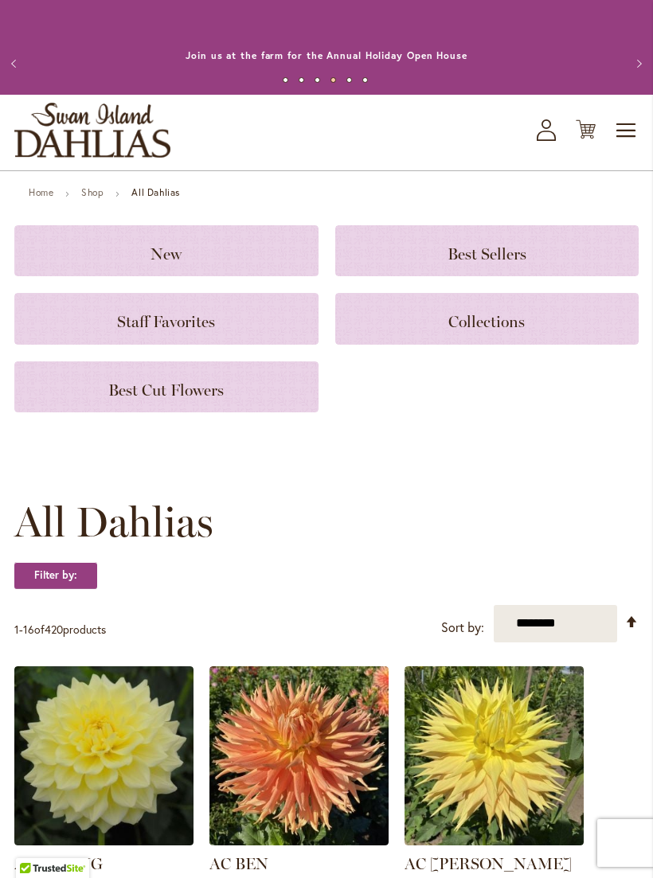
click at [155, 189] on strong "All Dahlias" at bounding box center [155, 192] width 49 height 12
